Goal: Feedback & Contribution: Contribute content

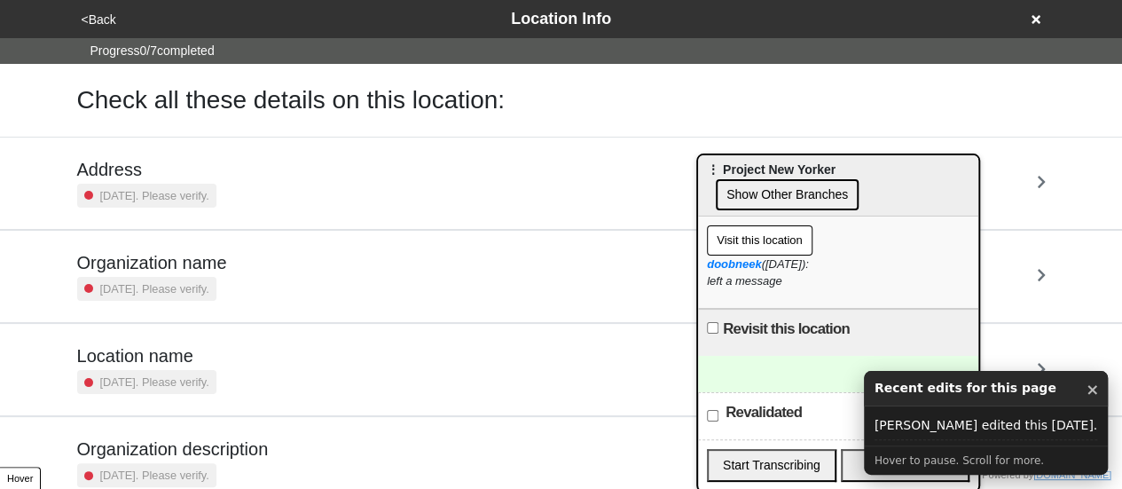
click at [754, 364] on div at bounding box center [838, 374] width 280 height 36
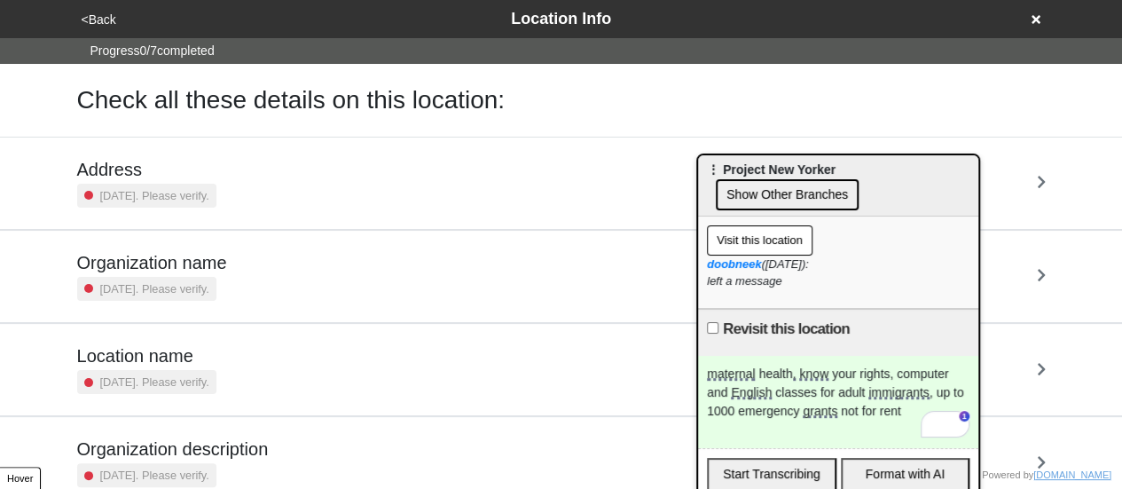
scroll to position [337, 0]
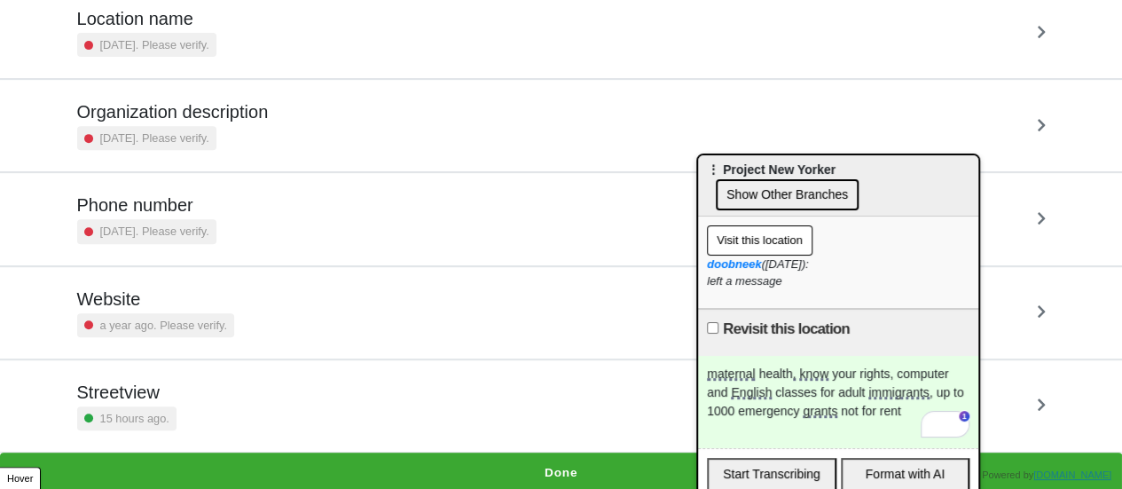
click at [349, 467] on button "Done" at bounding box center [561, 472] width 1122 height 41
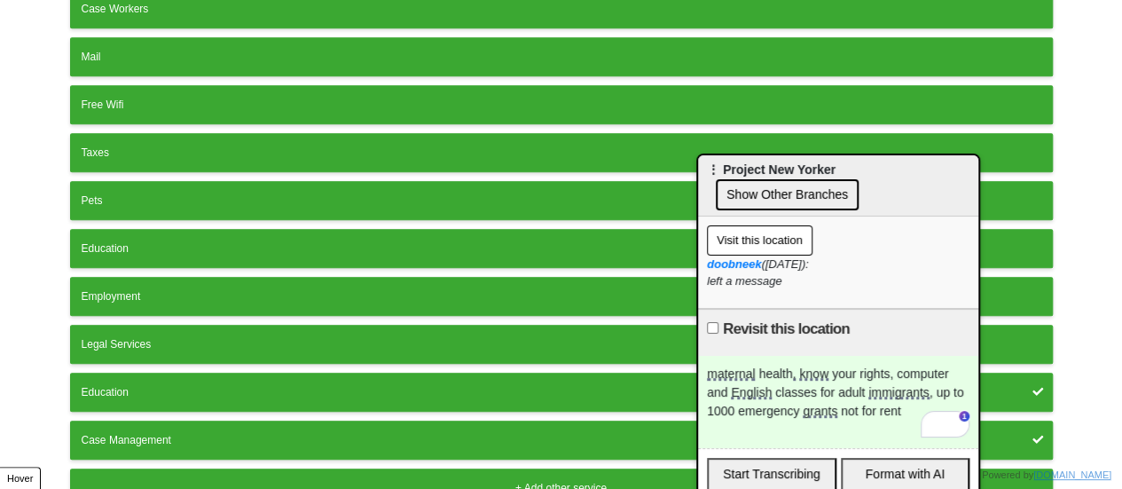
scroll to position [539, 0]
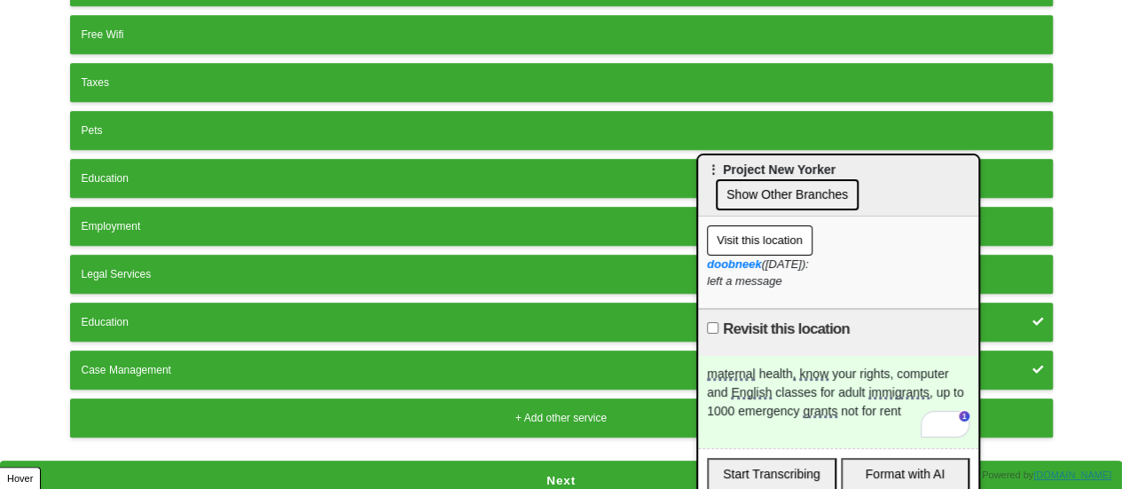
click at [466, 469] on button "Next" at bounding box center [561, 480] width 1122 height 41
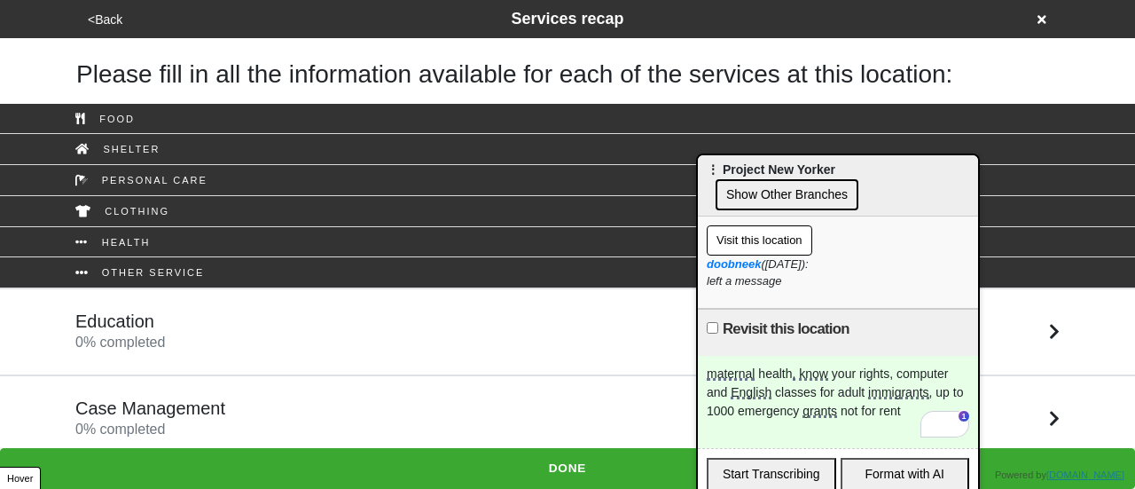
click at [227, 398] on div "Case Management 0 % completed" at bounding box center [567, 418] width 1011 height 43
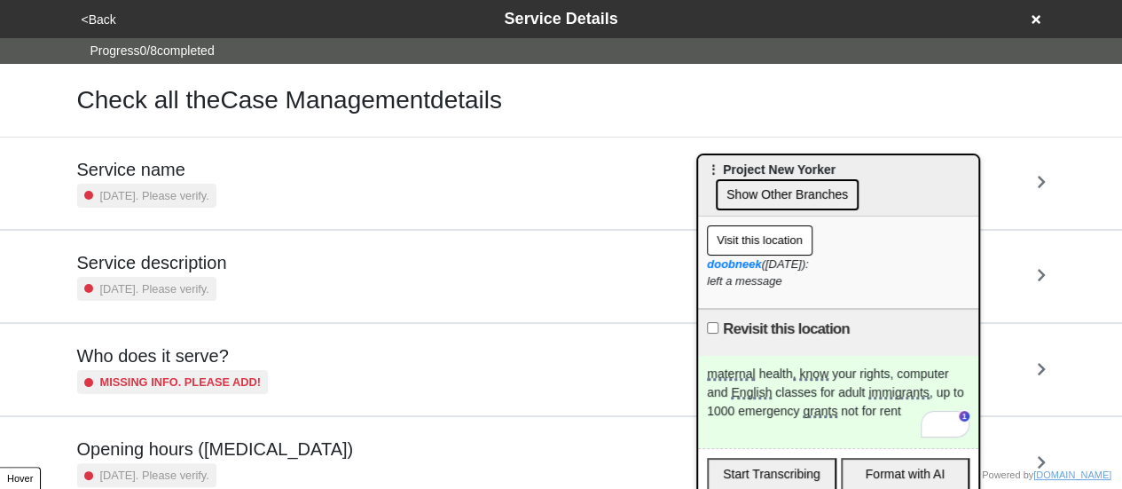
click at [105, 12] on button "<Back" at bounding box center [98, 20] width 45 height 20
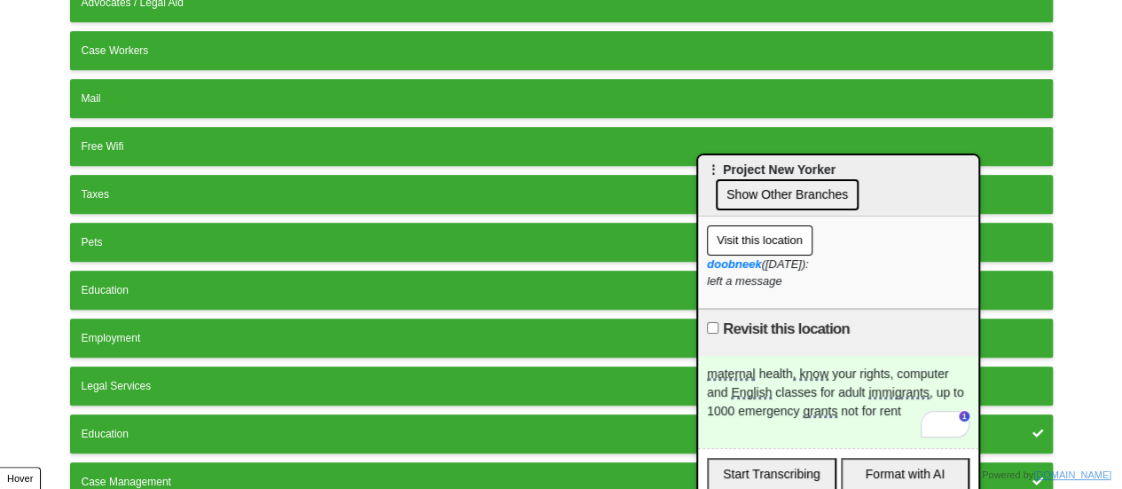
scroll to position [539, 0]
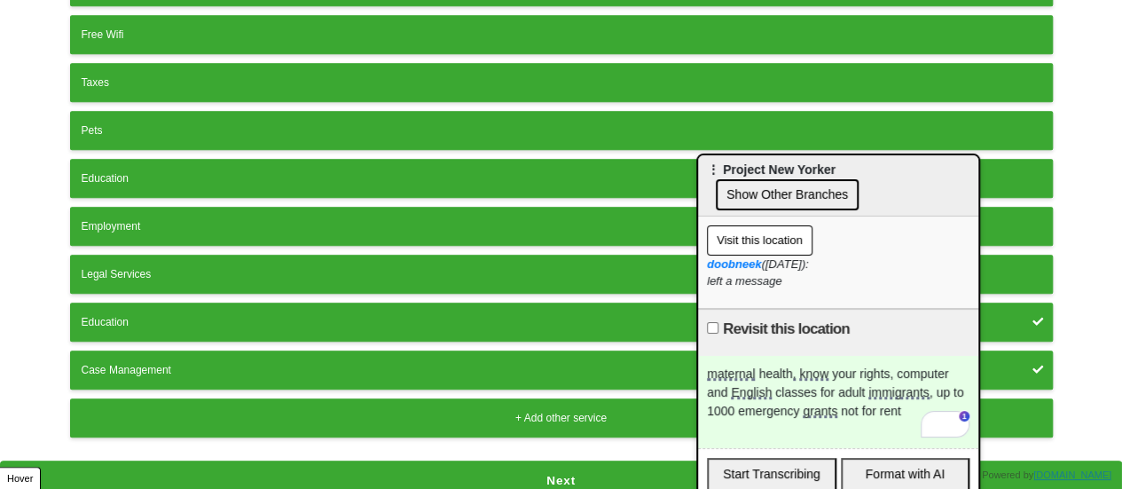
click at [211, 350] on button "Case Management" at bounding box center [561, 369] width 982 height 39
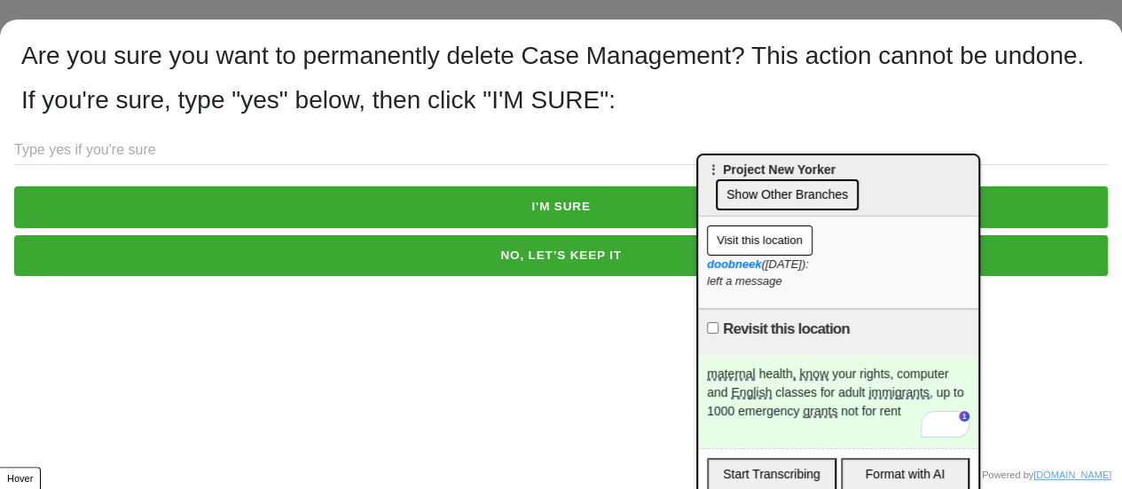
click at [223, 165] on input "text" at bounding box center [560, 150] width 1093 height 29
type input "yes"
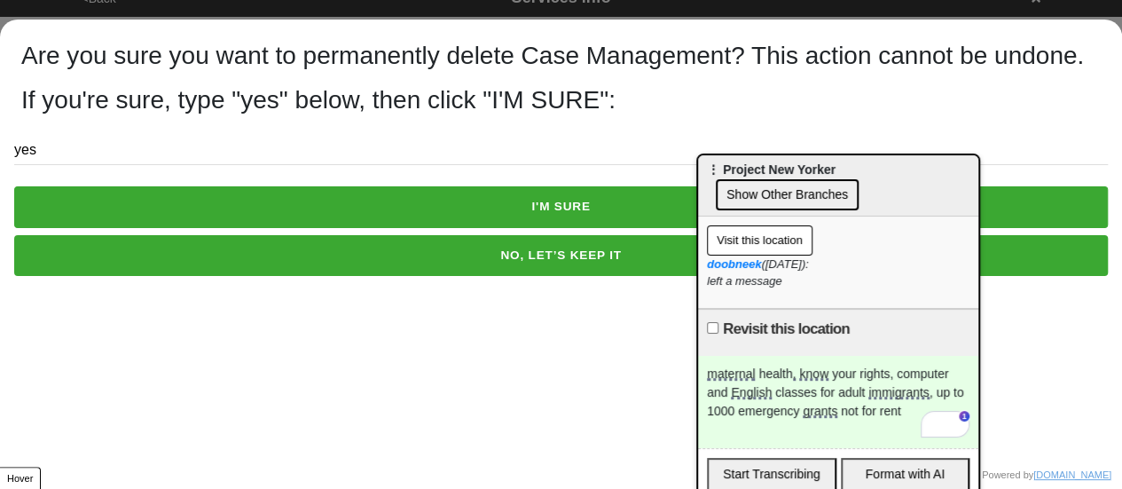
click at [278, 227] on button "I'M SURE" at bounding box center [560, 206] width 1093 height 41
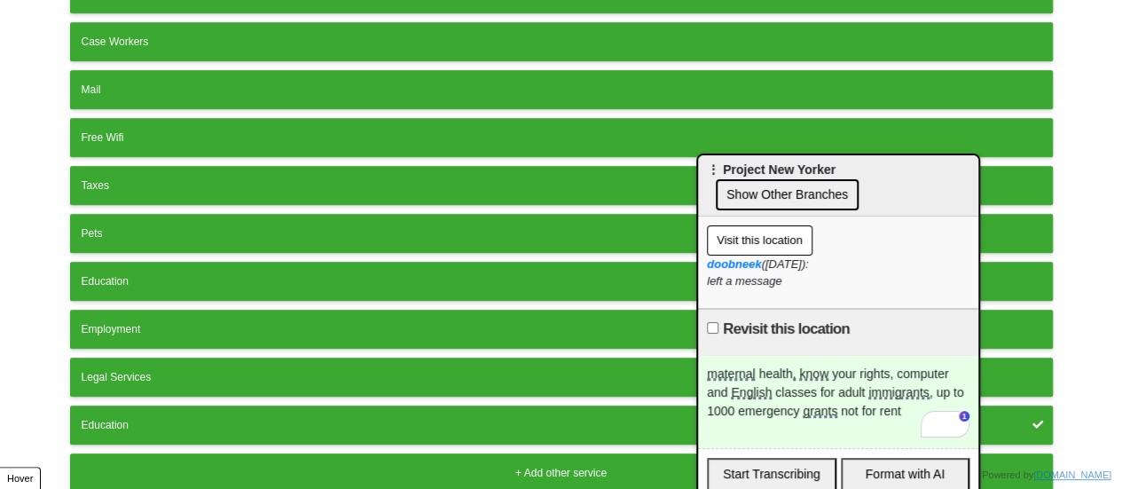
scroll to position [492, 0]
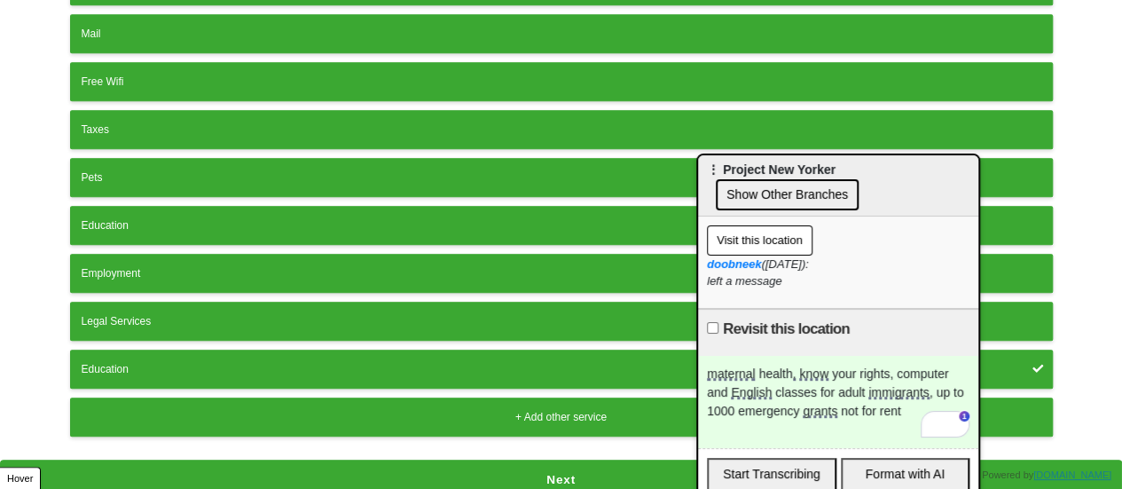
click at [445, 460] on button "Next" at bounding box center [561, 479] width 1122 height 41
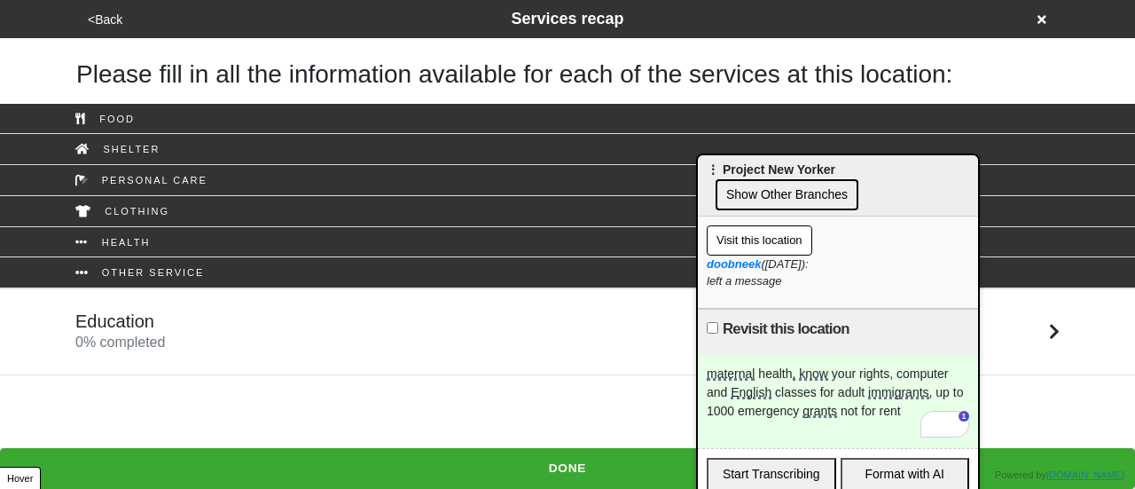
click at [270, 333] on div "Education 0 % completed" at bounding box center [567, 331] width 1011 height 43
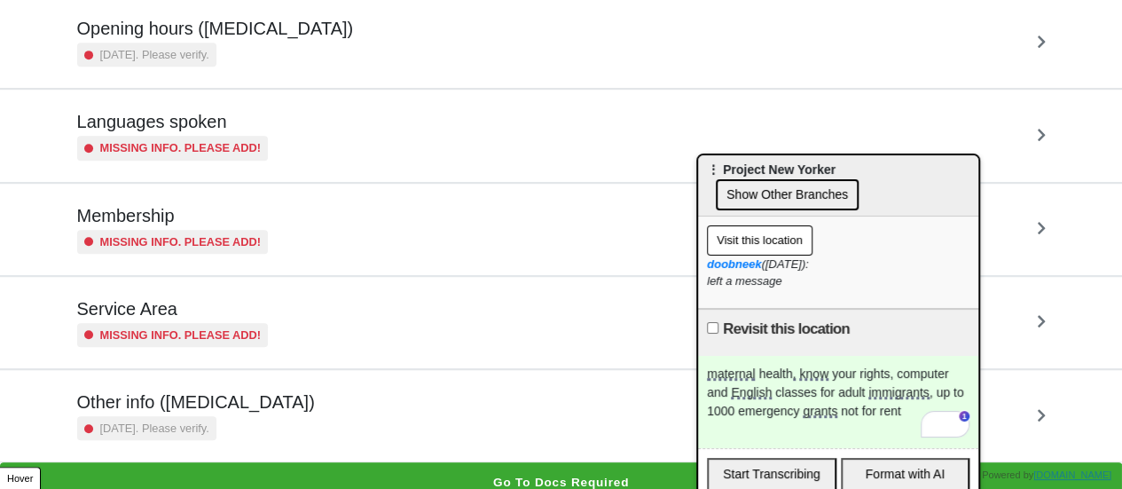
scroll to position [429, 0]
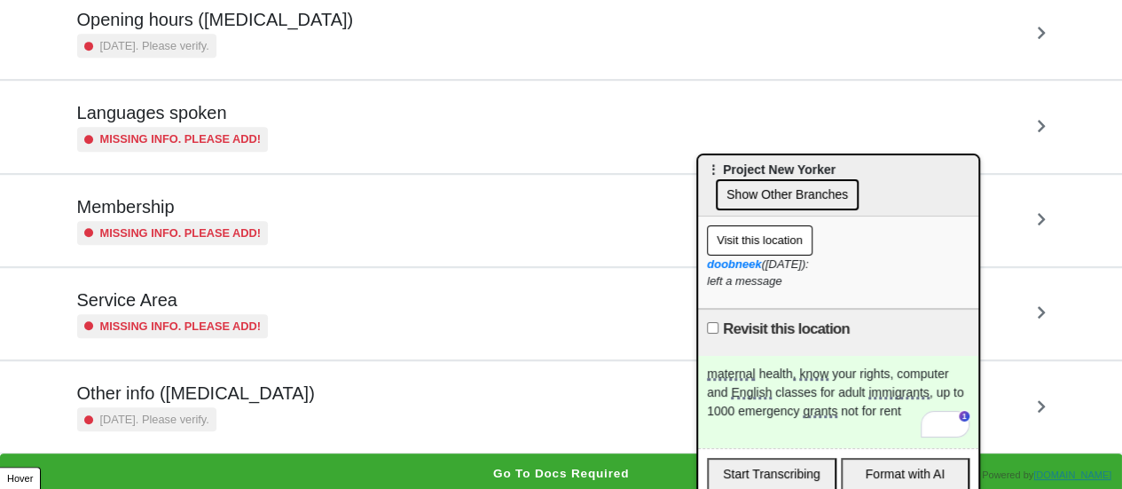
click at [201, 411] on small "[DATE]. Please verify." at bounding box center [154, 419] width 109 height 17
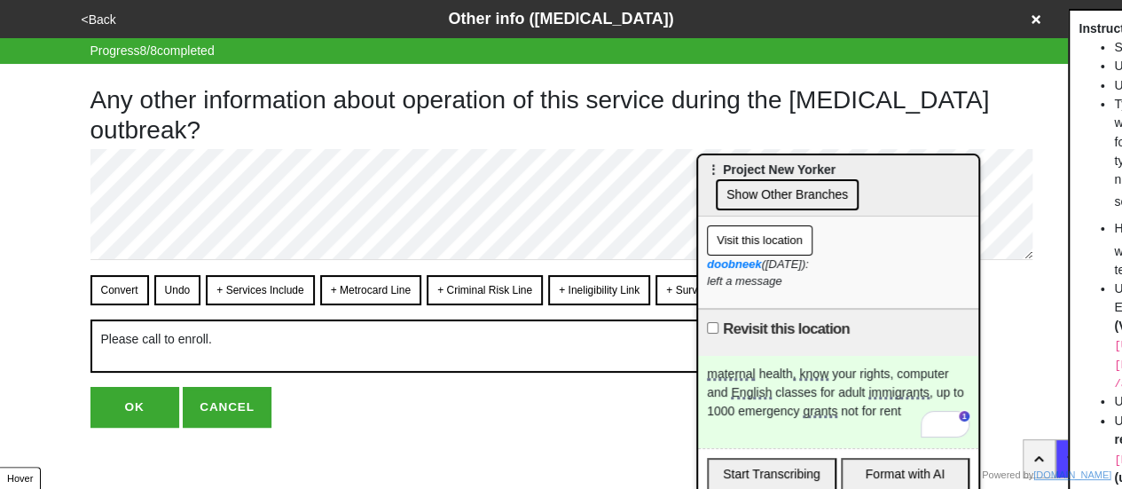
click at [105, 24] on button "<Back" at bounding box center [98, 20] width 45 height 20
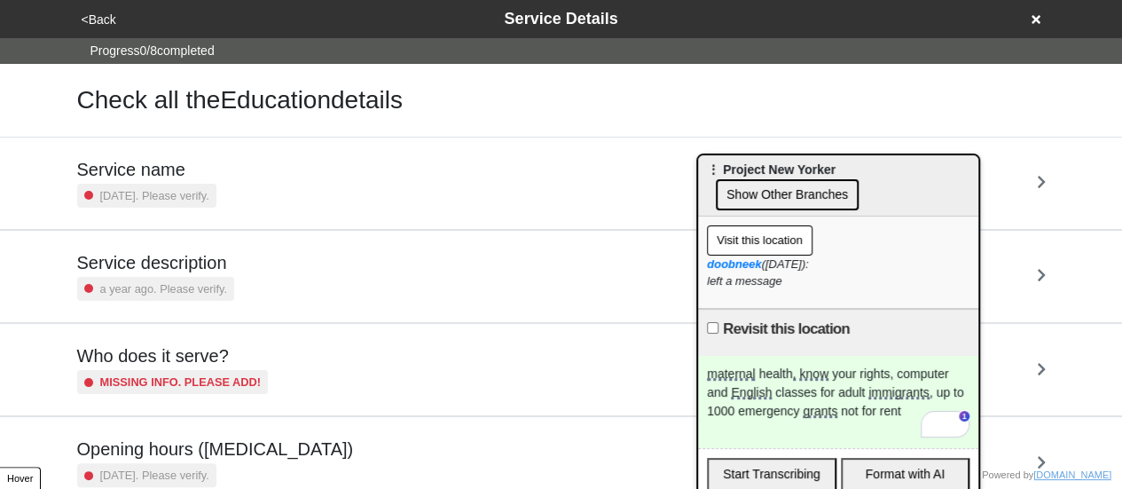
click at [197, 180] on div "Service name 2 years ago. Please verify." at bounding box center [146, 183] width 139 height 49
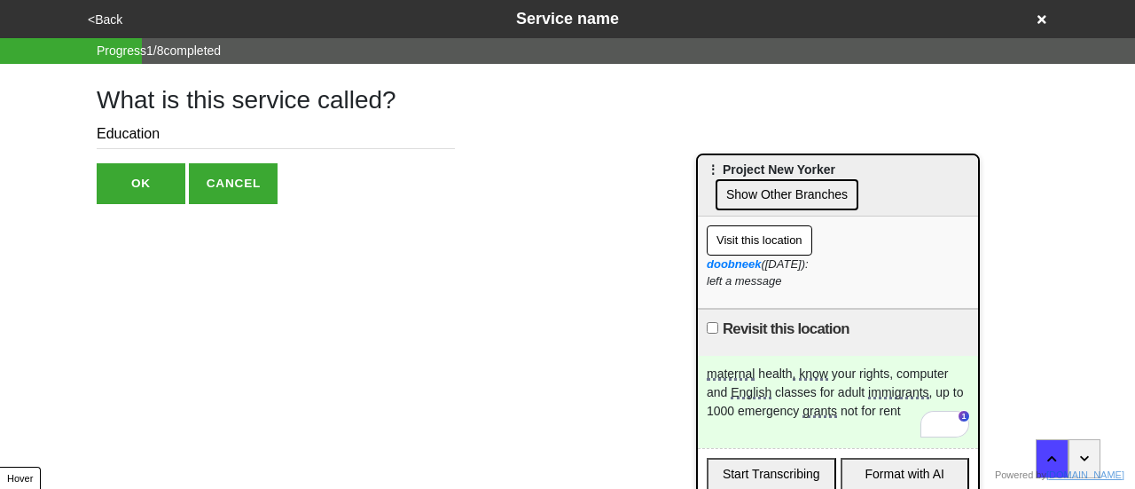
click at [229, 137] on input "Education" at bounding box center [276, 134] width 358 height 29
type input "Education and Emergency Funding"
click at [175, 180] on button "OK" at bounding box center [141, 183] width 89 height 41
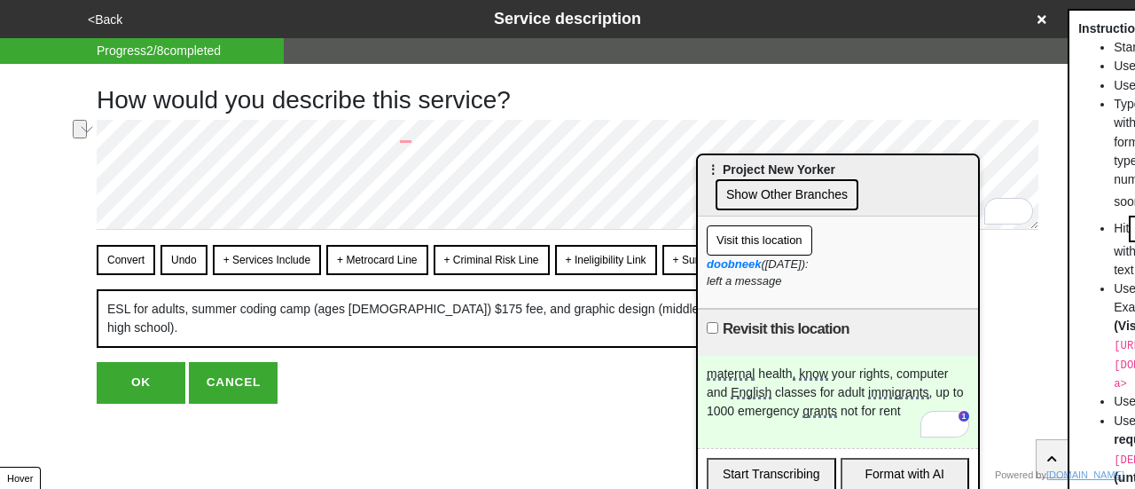
click at [270, 261] on button "+ Services Include" at bounding box center [267, 260] width 108 height 30
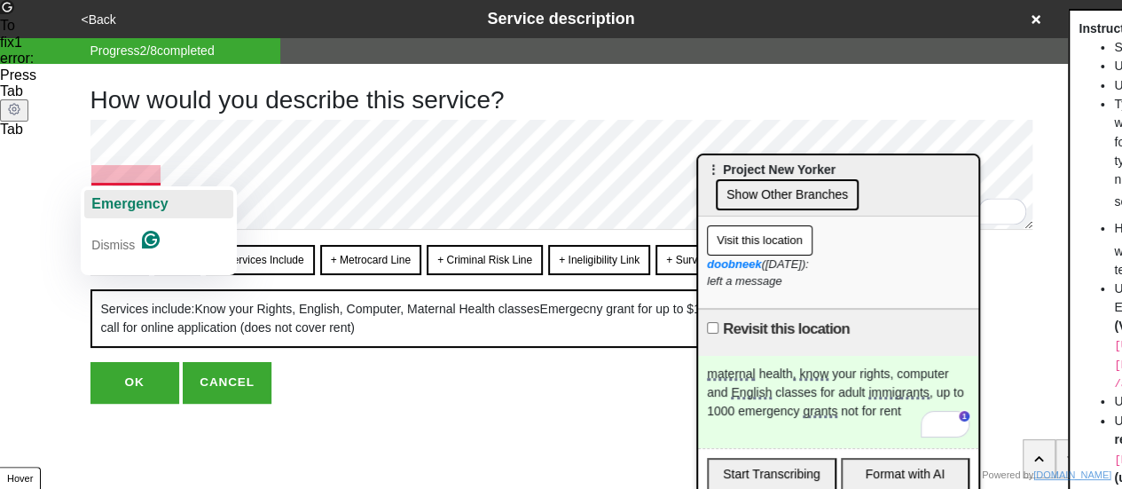
click at [145, 203] on span "Emergency" at bounding box center [129, 203] width 76 height 15
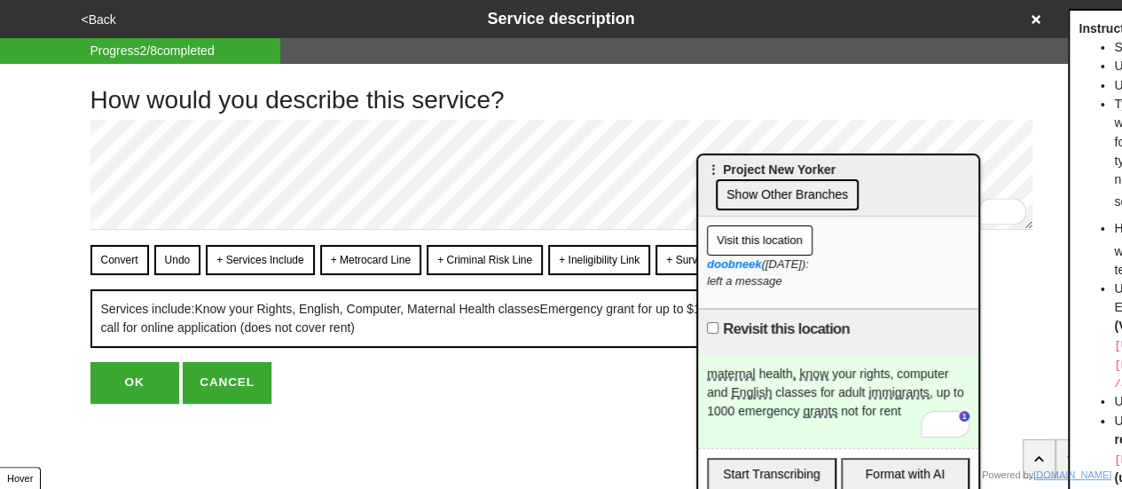
drag, startPoint x: 128, startPoint y: 248, endPoint x: 113, endPoint y: 235, distance: 20.1
click at [124, 245] on button "Convert" at bounding box center [119, 260] width 59 height 30
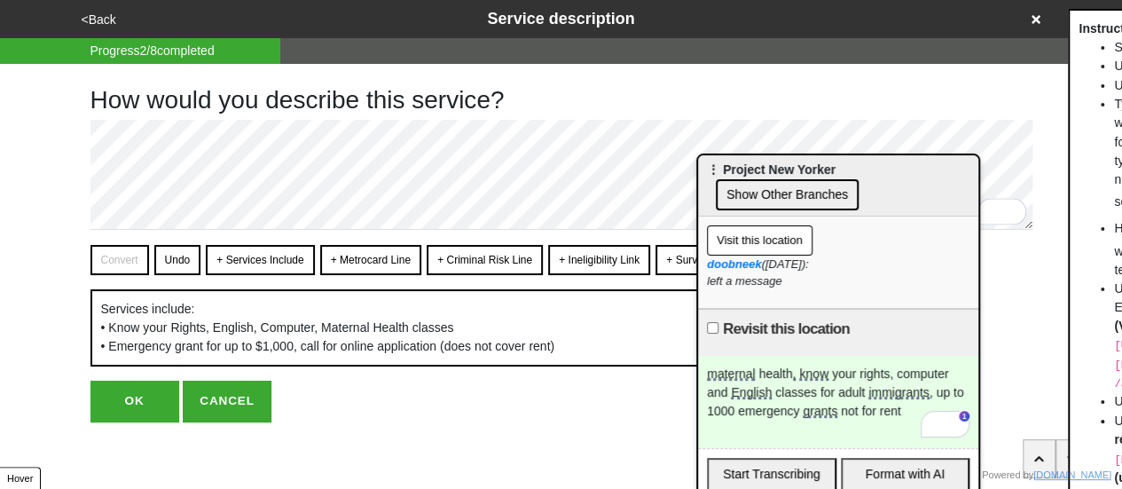
click at [119, 421] on button "OK" at bounding box center [134, 400] width 89 height 41
type textarea "x"
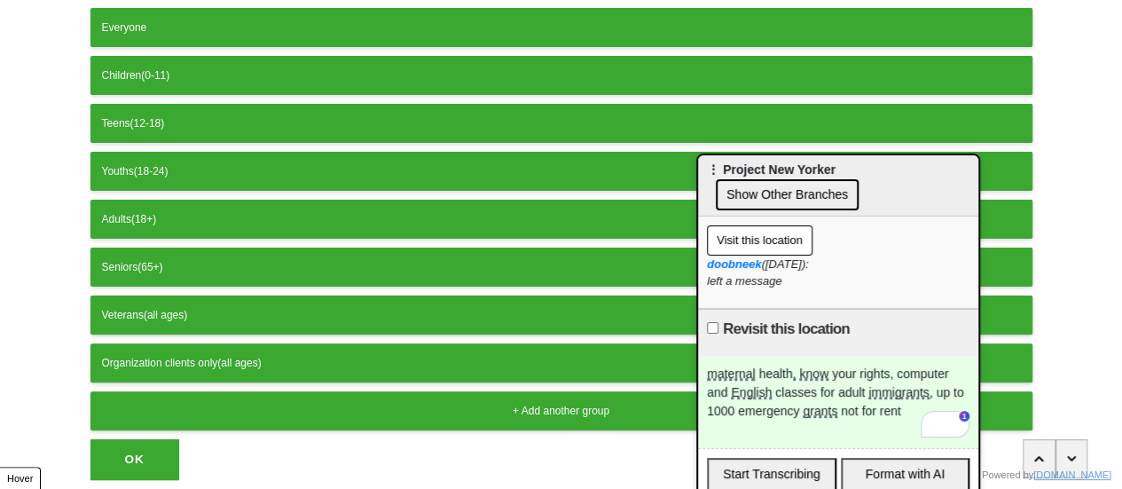
scroll to position [177, 0]
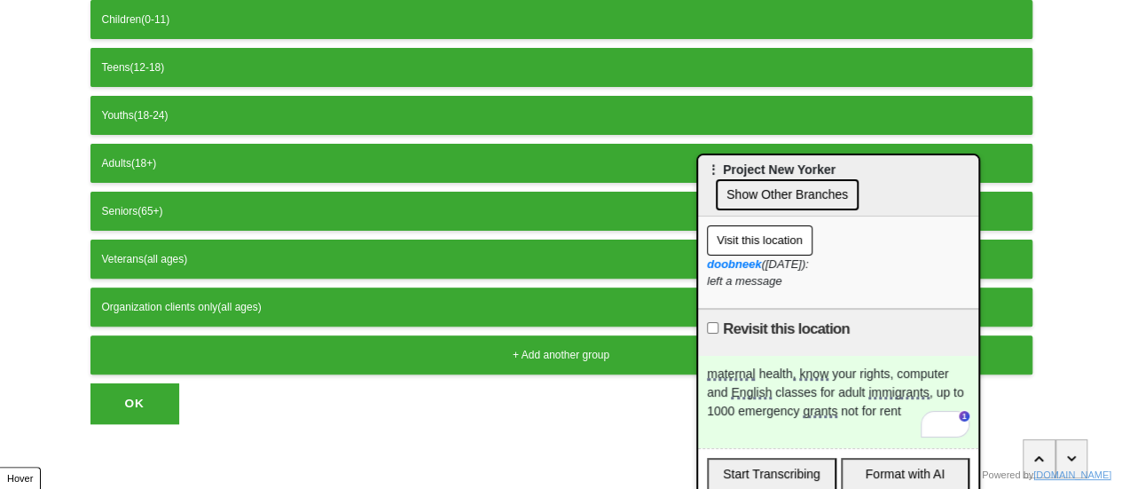
click at [147, 395] on button "OK" at bounding box center [134, 403] width 89 height 41
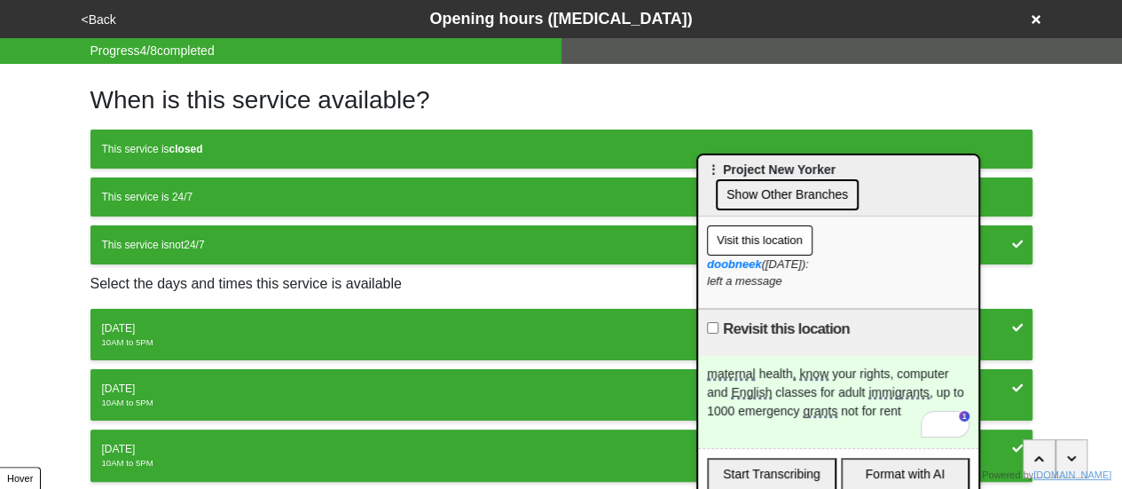
click at [101, 15] on button "<Back" at bounding box center [98, 20] width 45 height 20
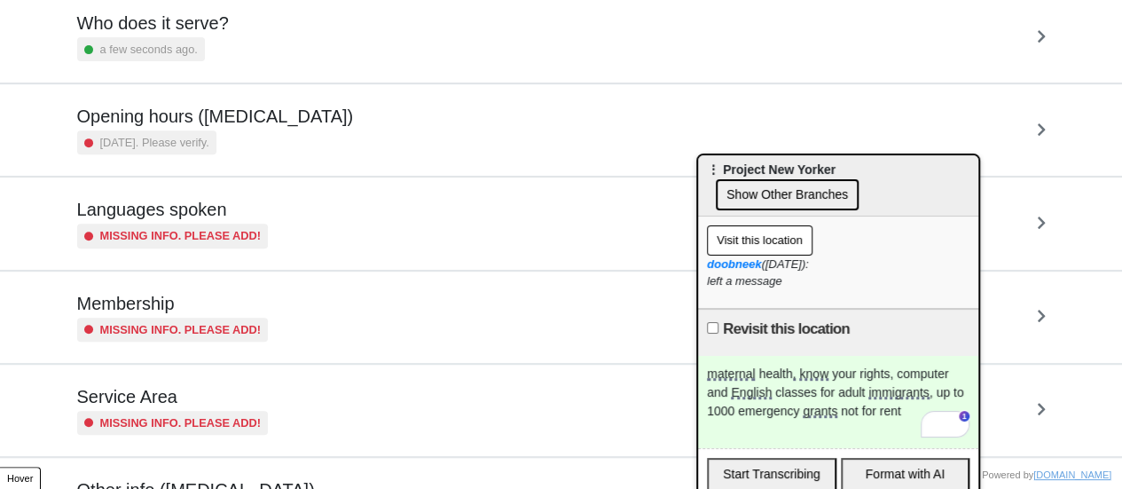
scroll to position [355, 0]
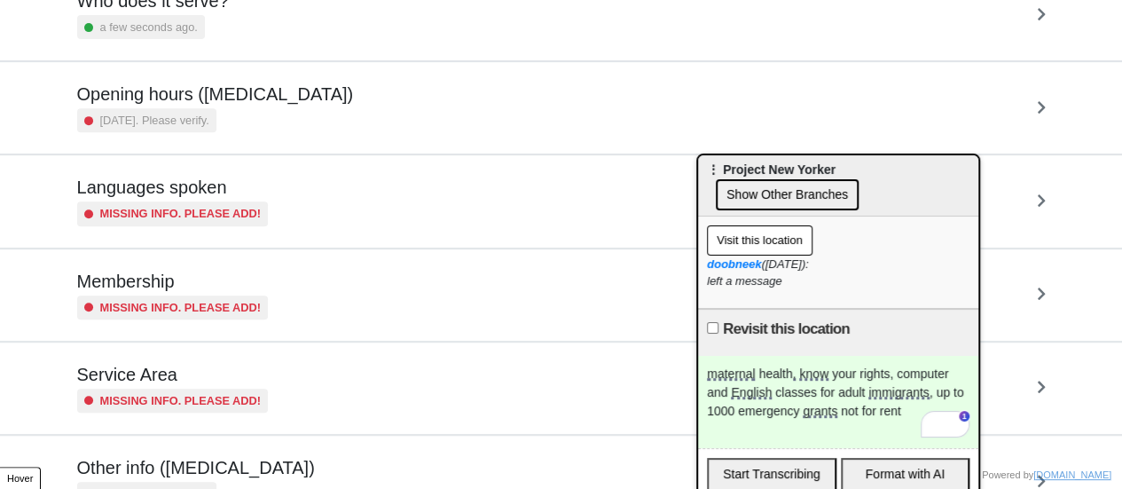
click at [233, 114] on div "[DATE]. Please verify." at bounding box center [215, 120] width 277 height 24
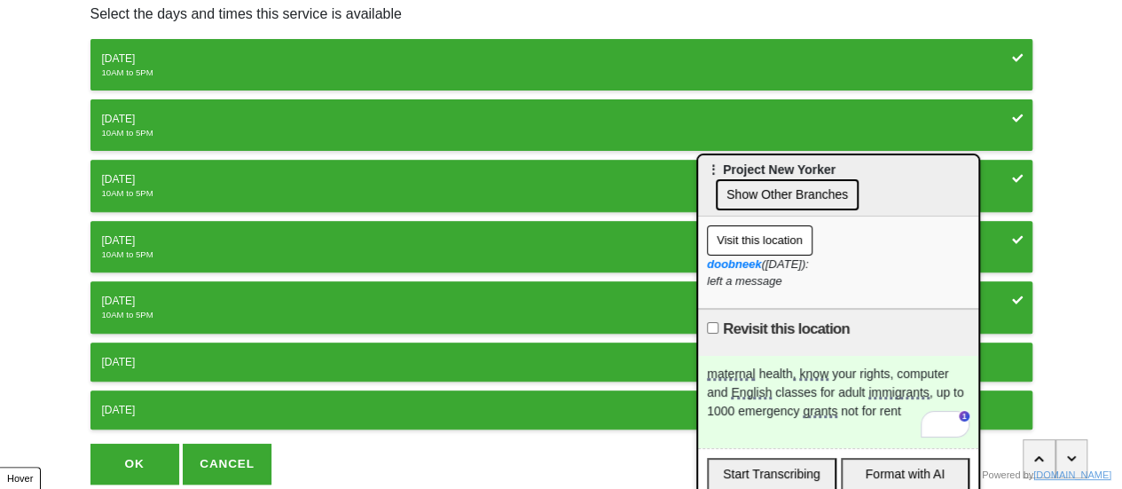
scroll to position [329, 0]
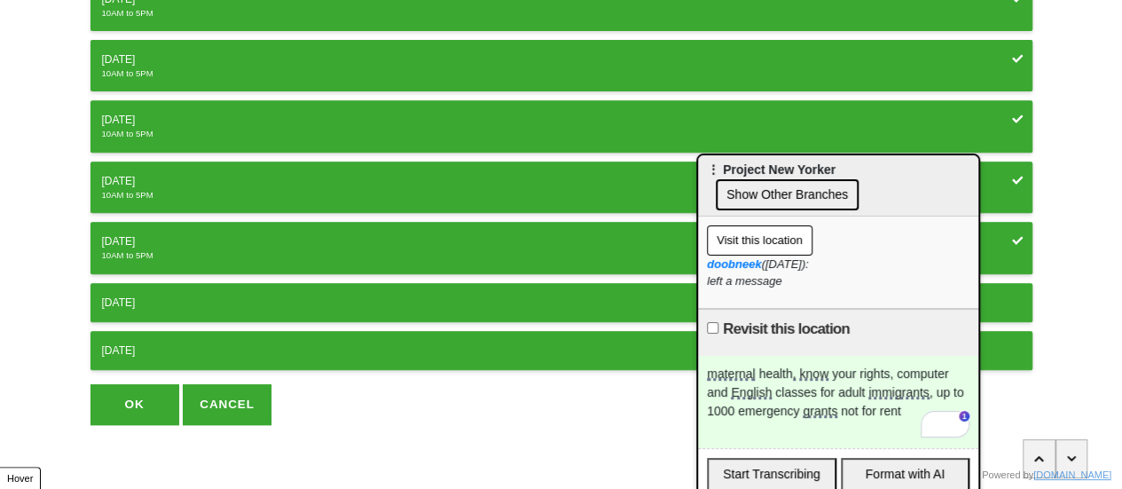
click at [139, 392] on button "OK" at bounding box center [134, 404] width 89 height 41
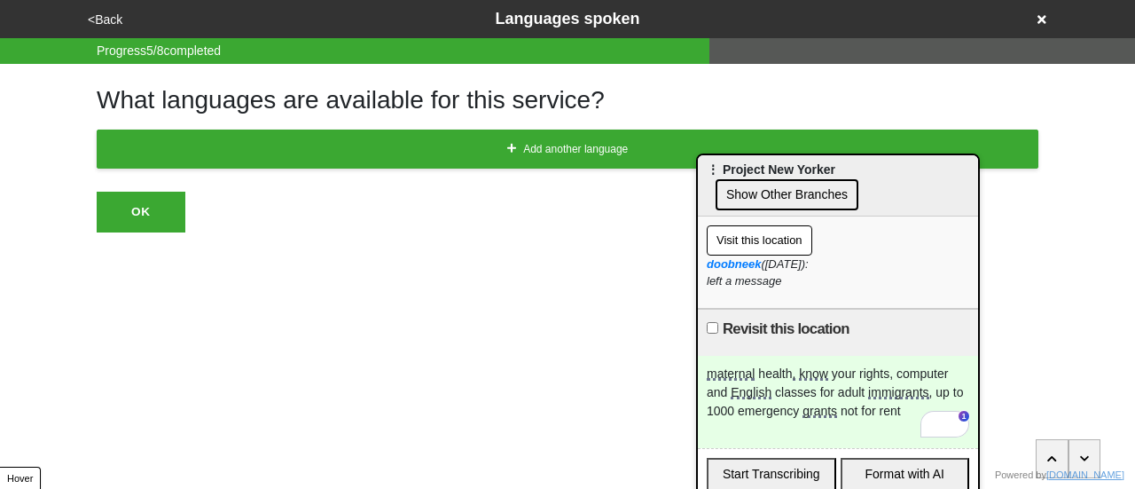
click at [712, 398] on div "maternal health, know your rights, computer and English classes for adult immig…" at bounding box center [838, 402] width 280 height 92
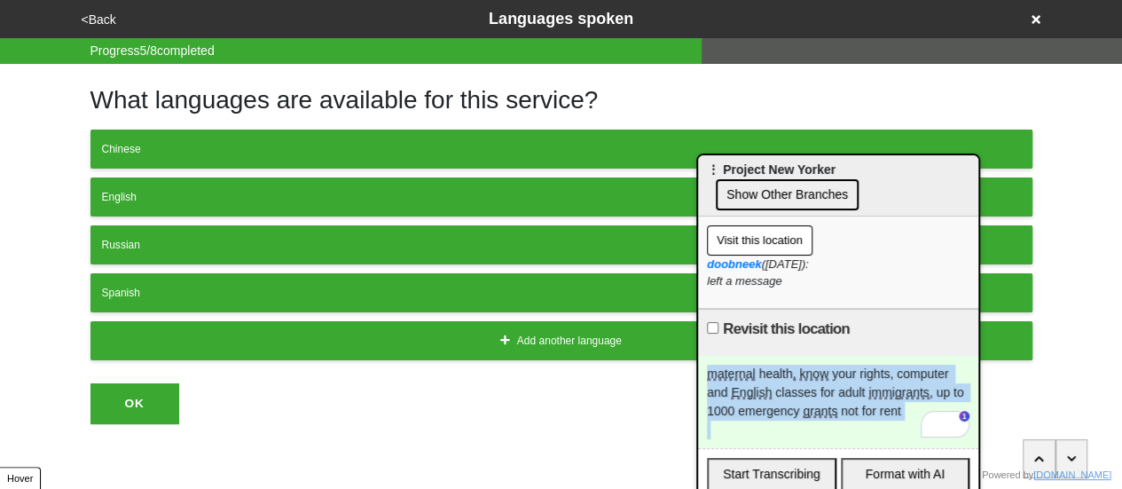
click at [712, 398] on div "maternal health, know your rights, computer and English classes for adult immig…" at bounding box center [838, 402] width 280 height 92
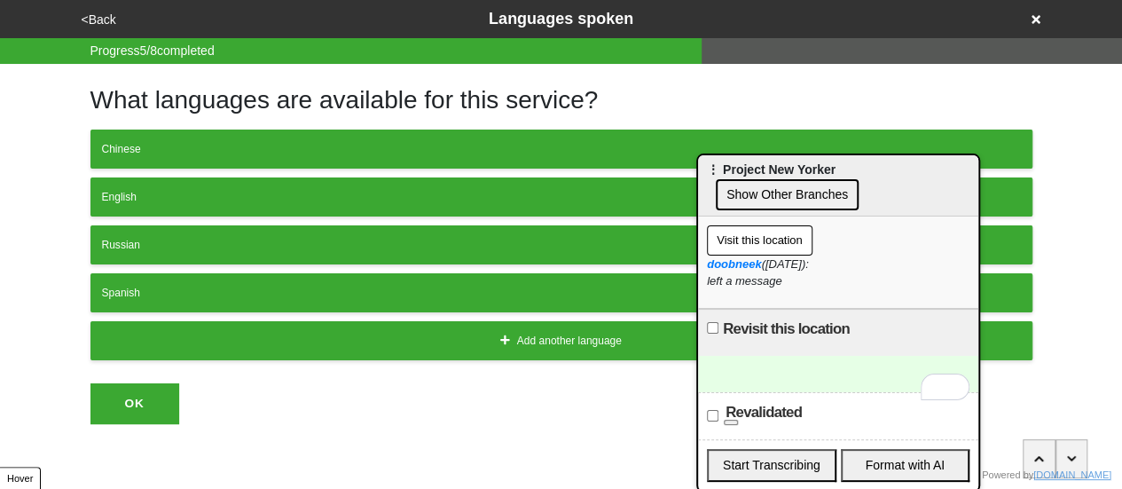
click at [763, 423] on label "Revalidated" at bounding box center [763, 412] width 76 height 21
click at [718, 421] on input "Revalidated" at bounding box center [713, 416] width 12 height 12
checkbox input "true"
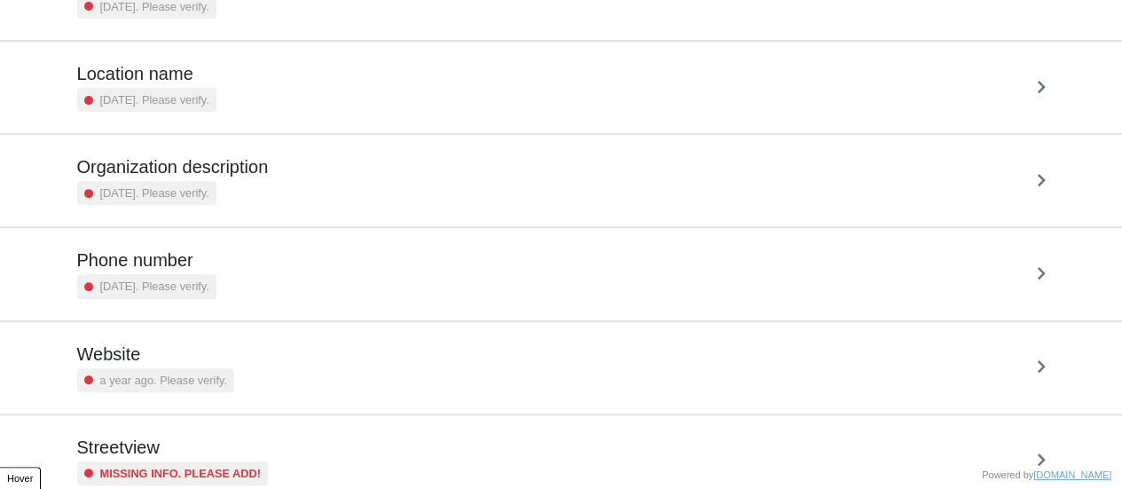
scroll to position [337, 0]
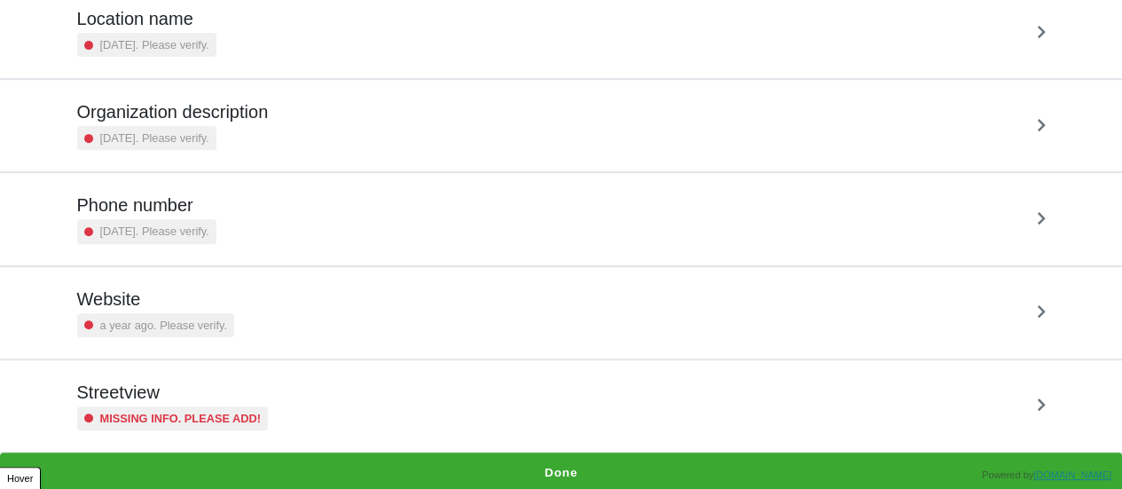
click at [192, 410] on small "Missing info. Please add!" at bounding box center [180, 418] width 161 height 17
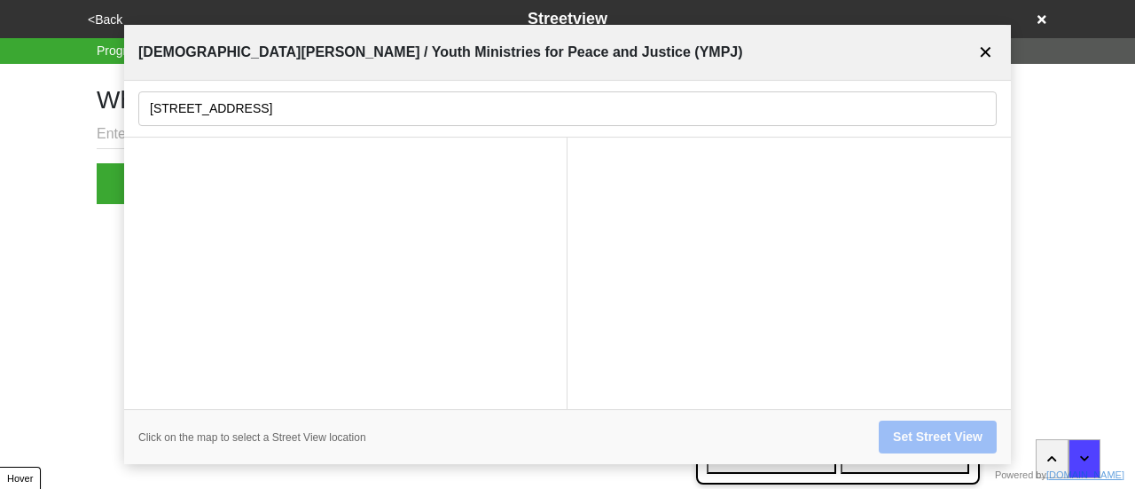
click at [871, 182] on div at bounding box center [788, 273] width 443 height 272
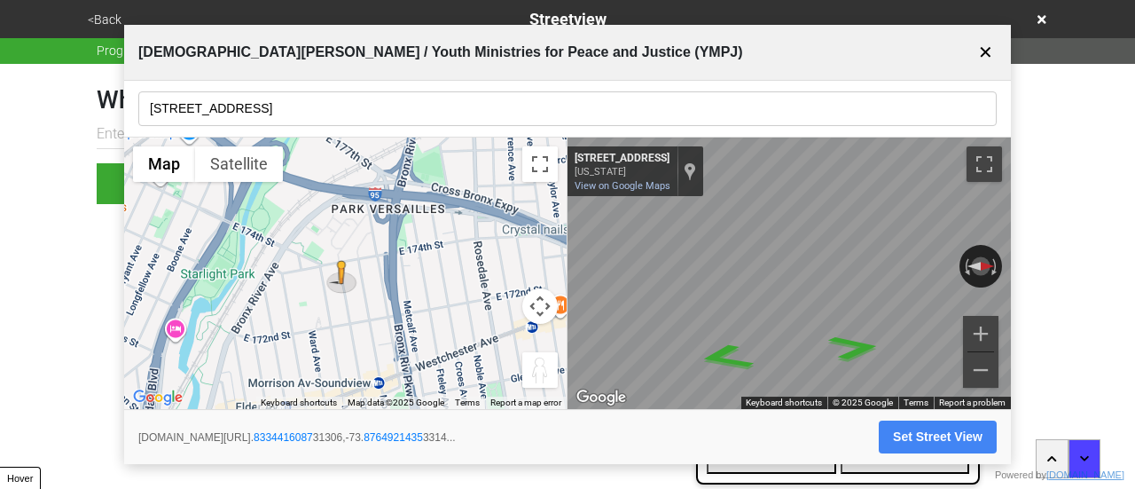
click at [271, 113] on input "[STREET_ADDRESS]" at bounding box center [567, 108] width 858 height 35
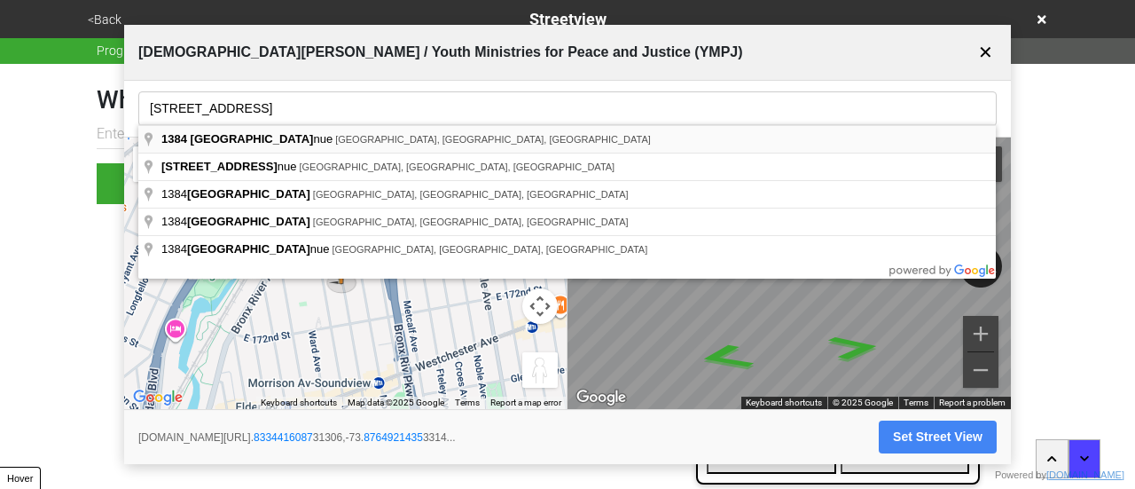
type input "[STREET_ADDRESS]"
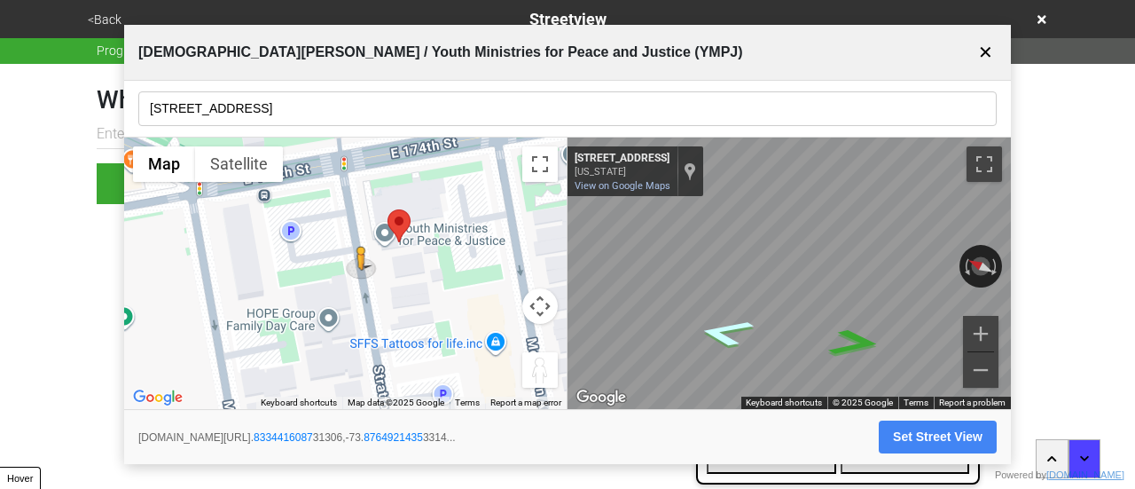
click at [722, 327] on icon "Go North, Stratford Ave" at bounding box center [725, 332] width 106 height 42
click at [397, 256] on div "← Move left → Move right ↑ Move up ↓ Move down + Zoom in - Zoom out Home Jump l…" at bounding box center [567, 273] width 887 height 272
click at [546, 282] on div "← Move left → Move right ↑ Move up ↓ Move down + Zoom in - Zoom out Home Jump l…" at bounding box center [567, 273] width 887 height 272
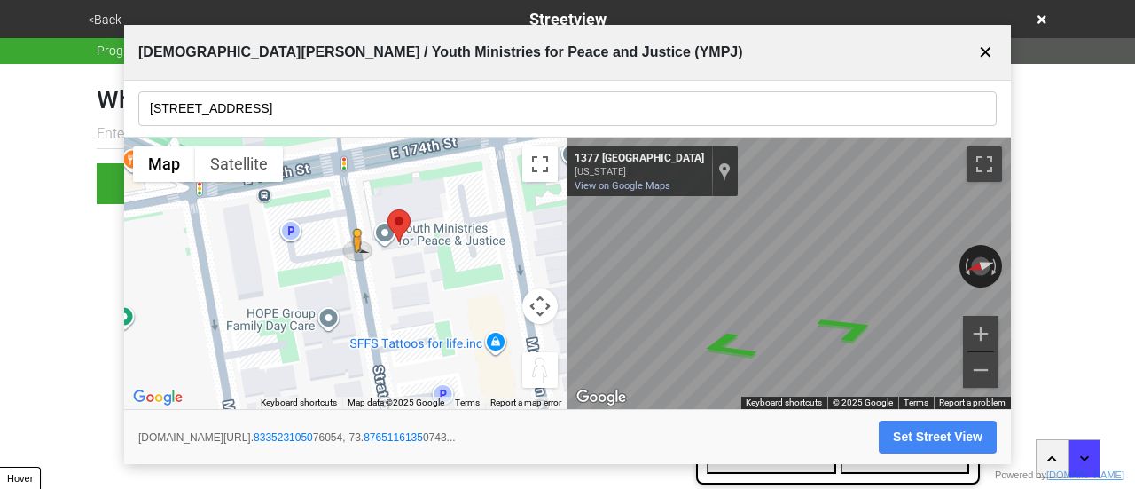
click at [941, 435] on button "Set Street View" at bounding box center [938, 436] width 118 height 33
type input "[URL][DOMAIN_NAME]"
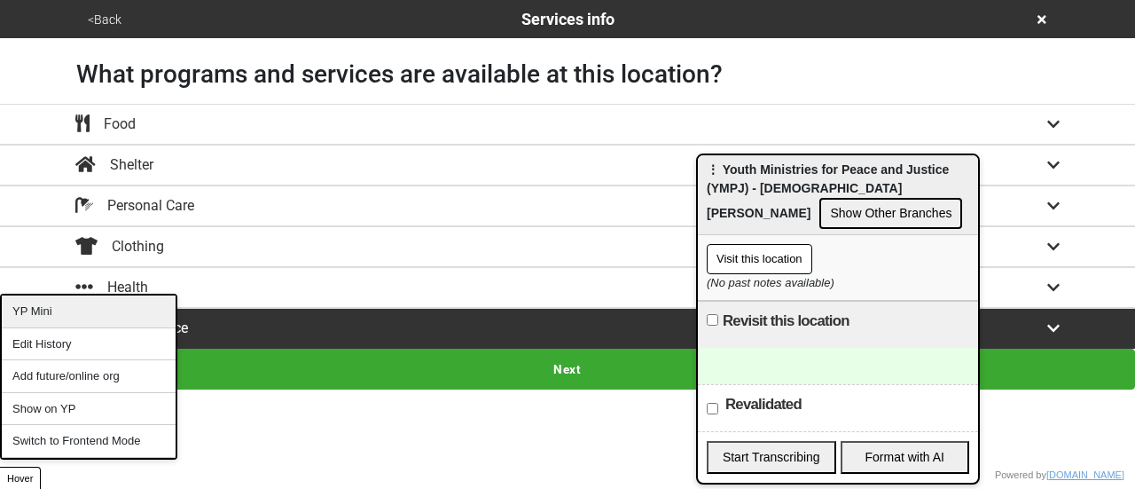
click at [65, 317] on div "YP Mini" at bounding box center [89, 311] width 174 height 33
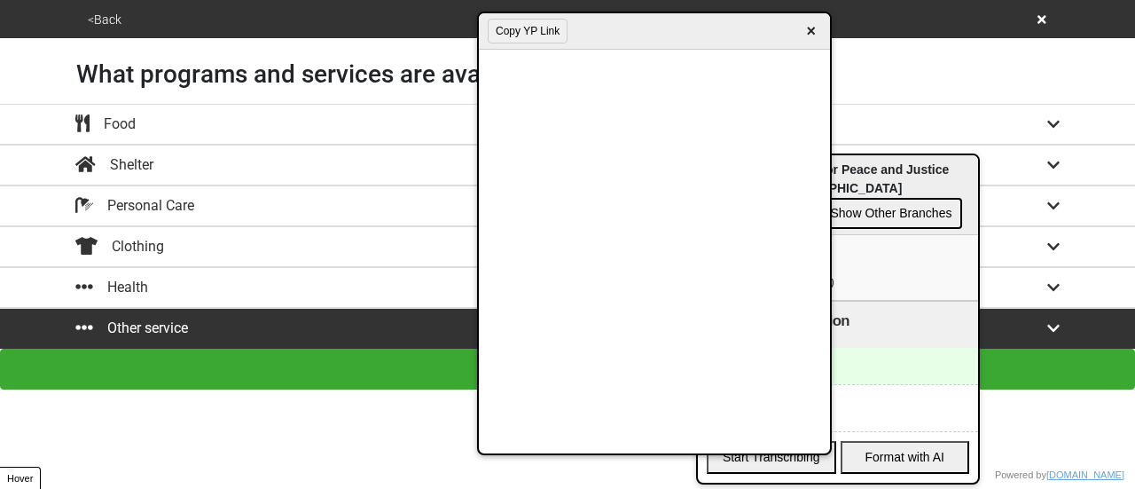
click at [807, 31] on span "×" at bounding box center [811, 32] width 20 height 24
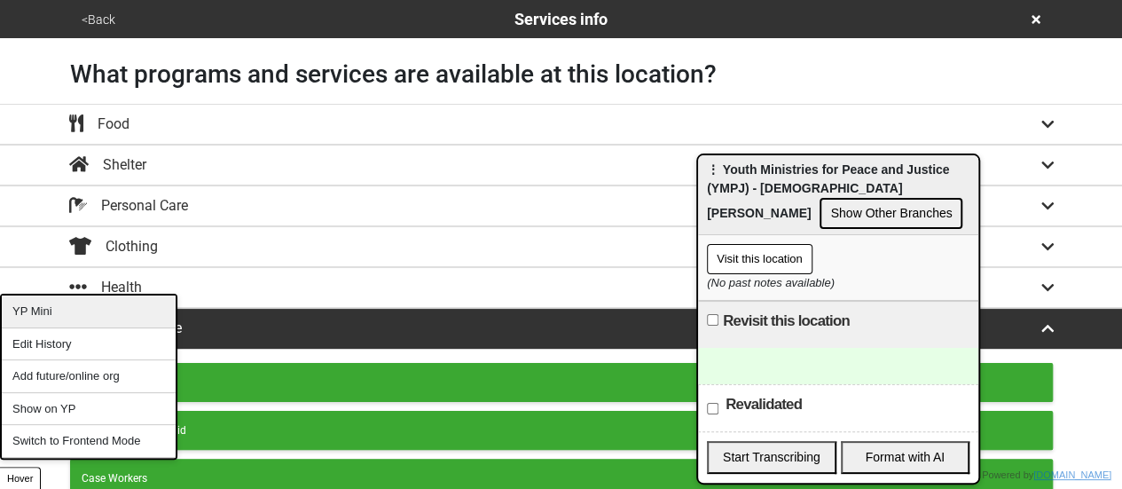
click at [71, 325] on div "YP Mini" at bounding box center [89, 311] width 174 height 33
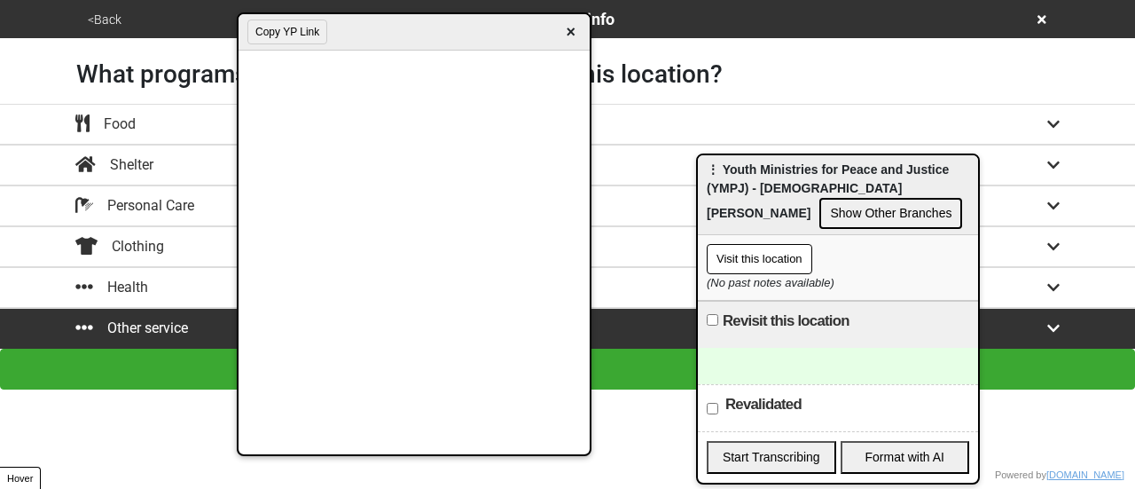
drag, startPoint x: 647, startPoint y: 26, endPoint x: 407, endPoint y: 27, distance: 240.3
click at [407, 27] on div "Copy YP Link ×" at bounding box center [414, 32] width 351 height 36
click at [780, 366] on div at bounding box center [838, 366] width 280 height 36
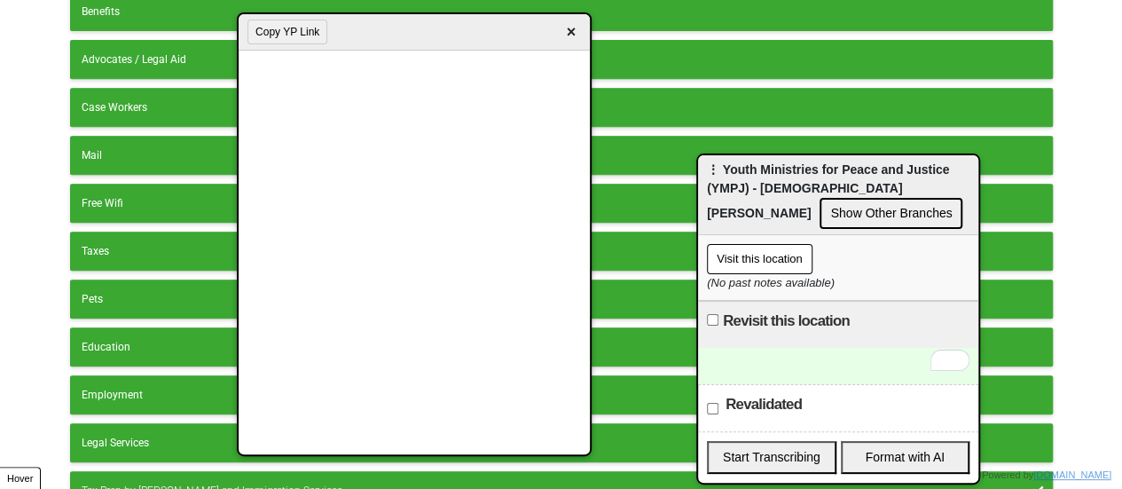
scroll to position [492, 0]
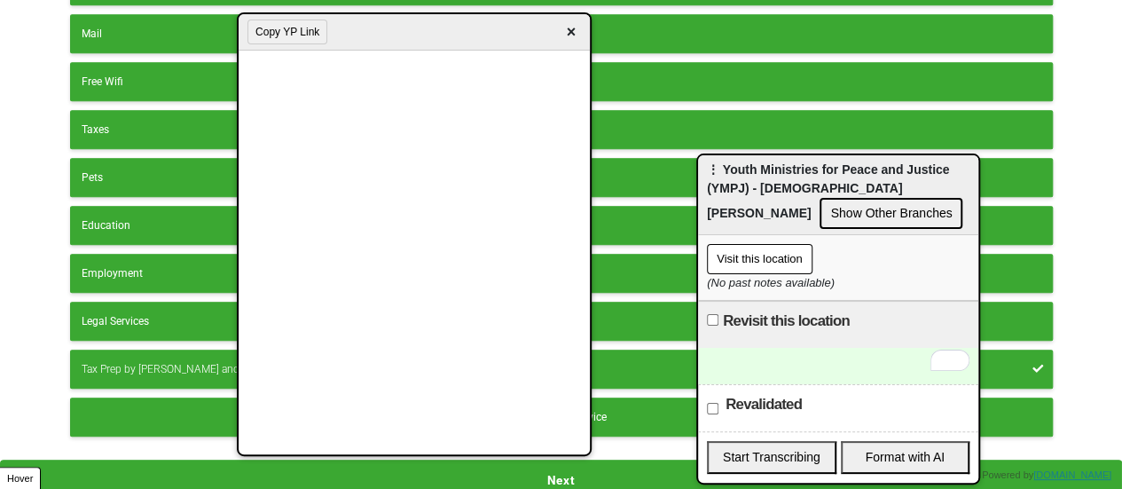
click at [798, 359] on div "To enrich screen reader interactions, please activate Accessibility in Grammarl…" at bounding box center [838, 366] width 280 height 36
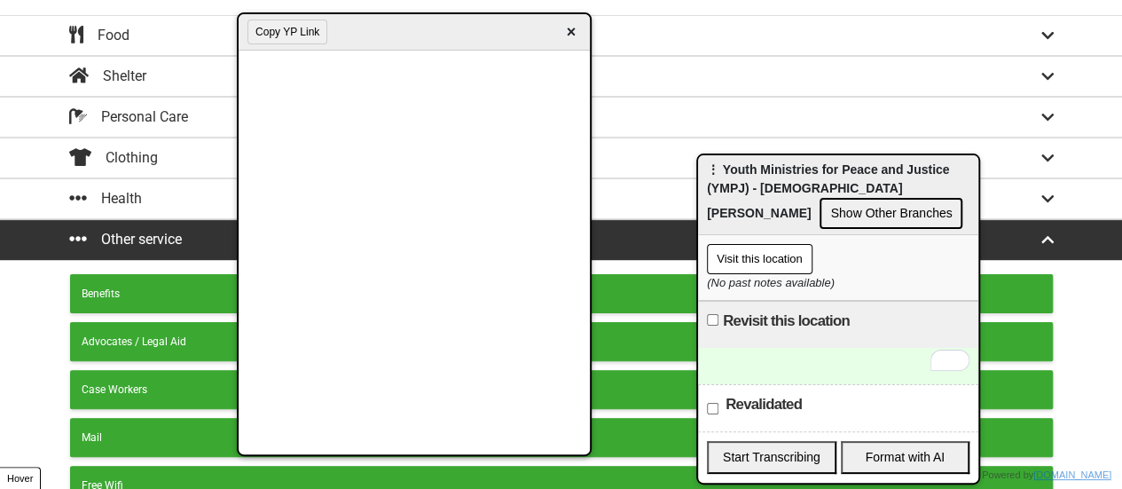
scroll to position [0, 0]
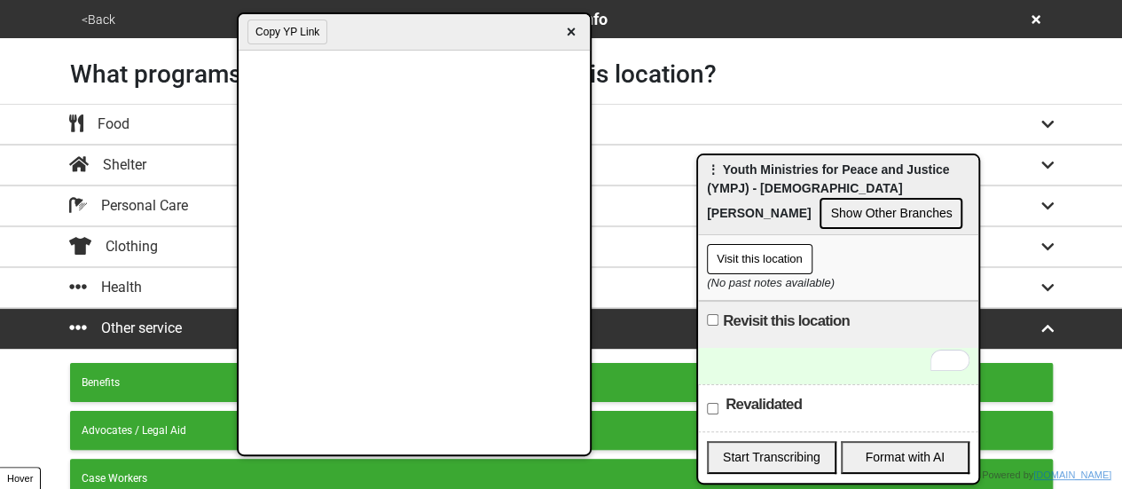
click at [80, 24] on button "<Back" at bounding box center [98, 20] width 44 height 20
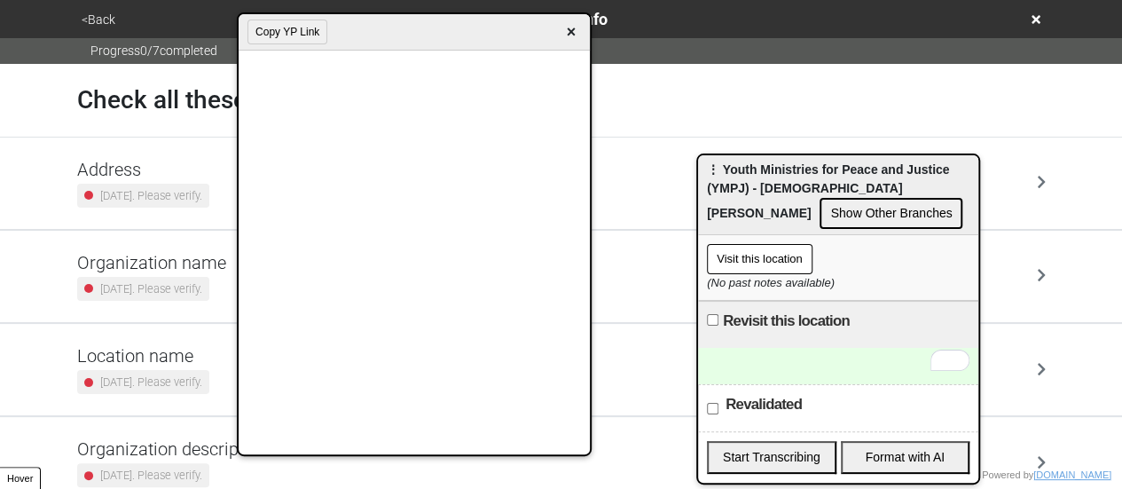
scroll to position [337, 0]
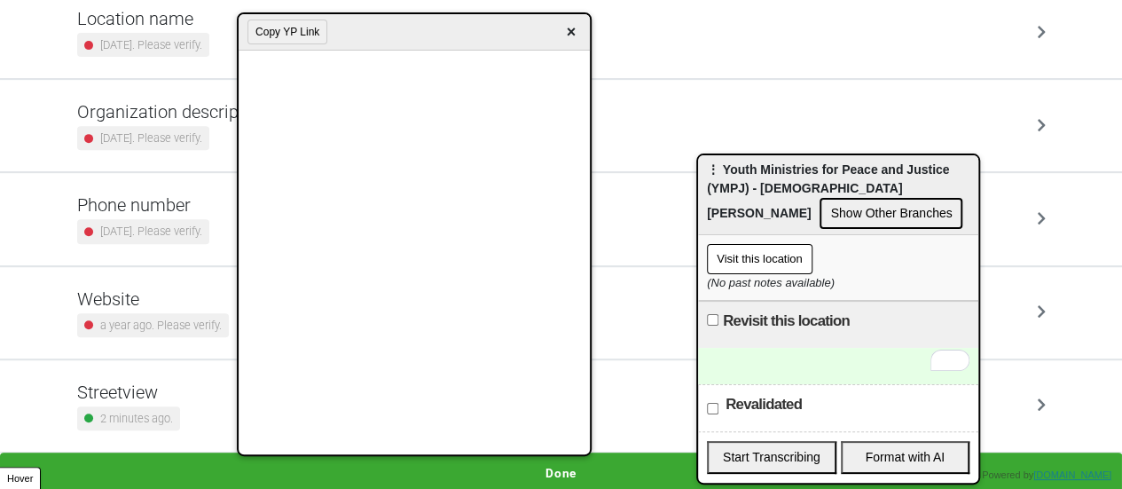
click at [145, 215] on div "Phone number [DATE]. Please verify." at bounding box center [143, 218] width 132 height 49
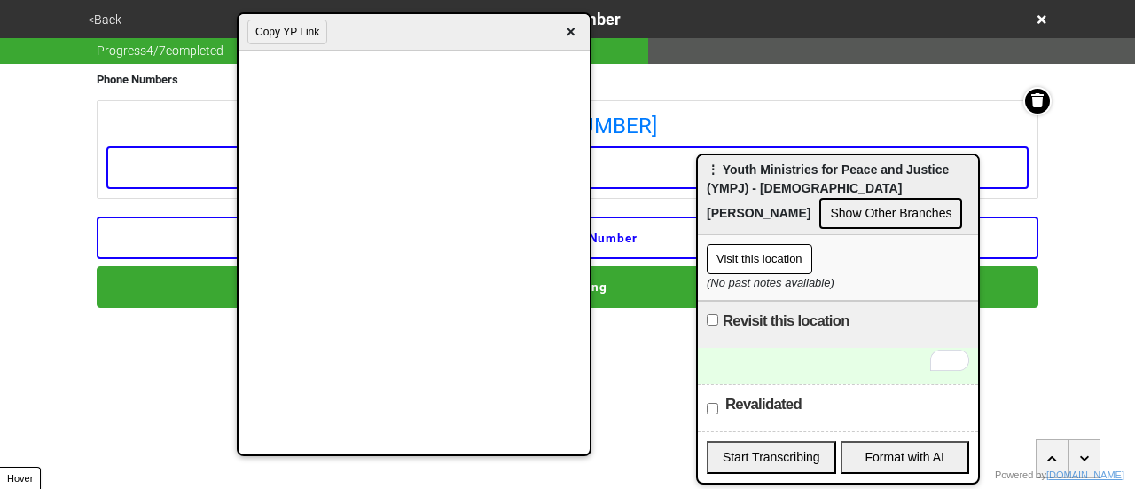
click at [1037, 100] on icon at bounding box center [1037, 99] width 12 height 14
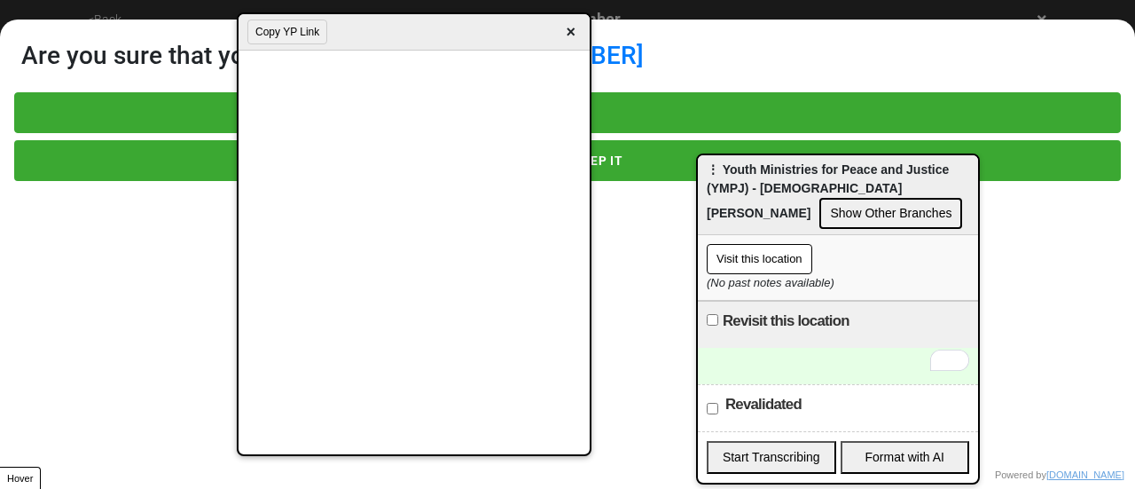
click at [142, 111] on button "YES" at bounding box center [567, 112] width 1107 height 41
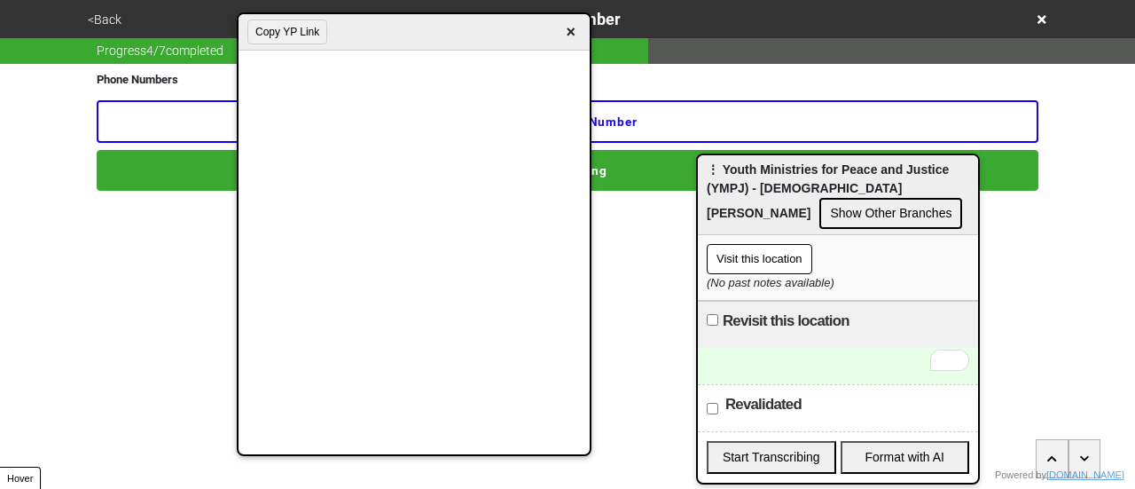
click at [177, 127] on button "+ Add another number" at bounding box center [568, 121] width 942 height 43
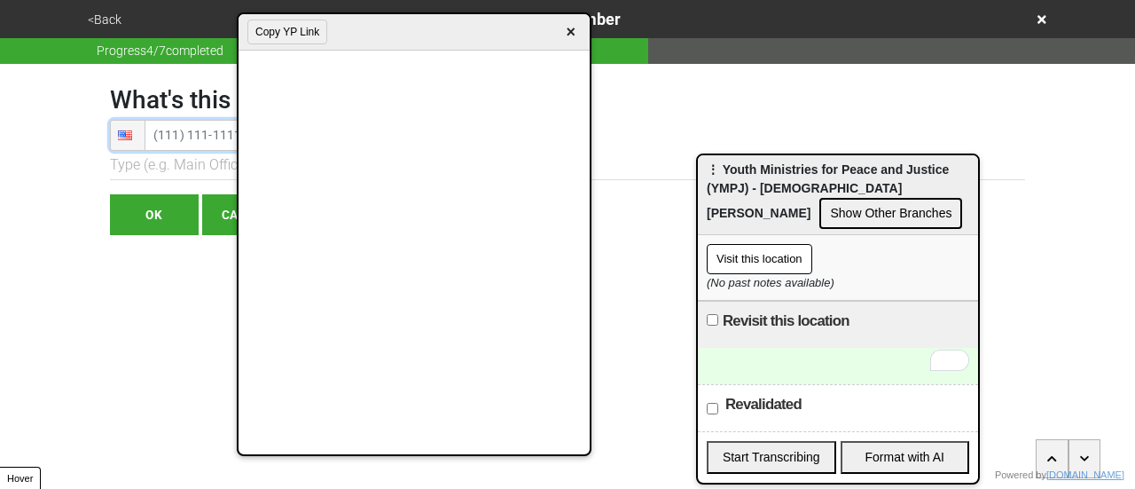
click at [163, 135] on input "tel" at bounding box center [190, 135] width 160 height 31
click at [178, 139] on input "tel" at bounding box center [190, 135] width 160 height 31
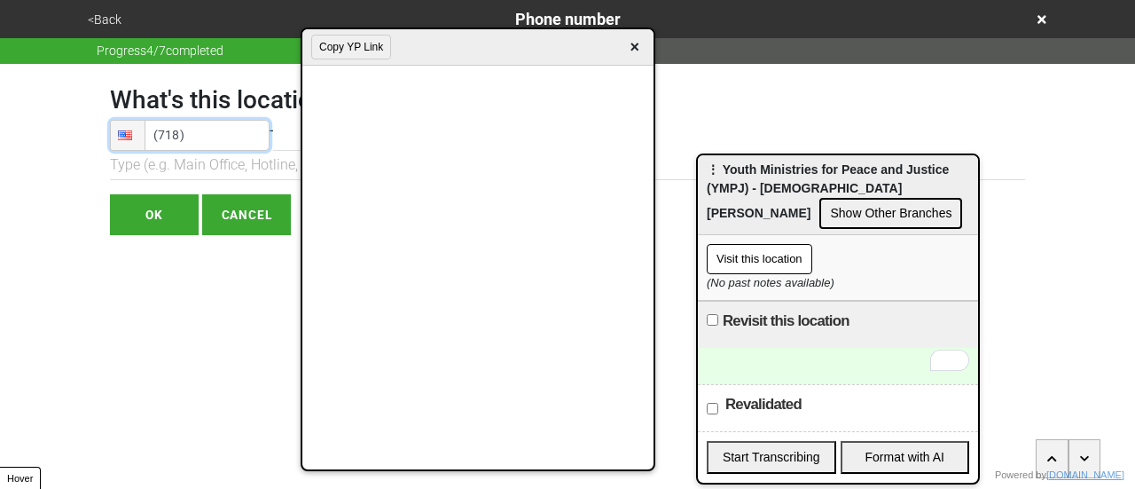
drag, startPoint x: 365, startPoint y: 38, endPoint x: 492, endPoint y: 47, distance: 127.1
click at [492, 48] on div "Copy YP Link ×" at bounding box center [477, 47] width 351 height 36
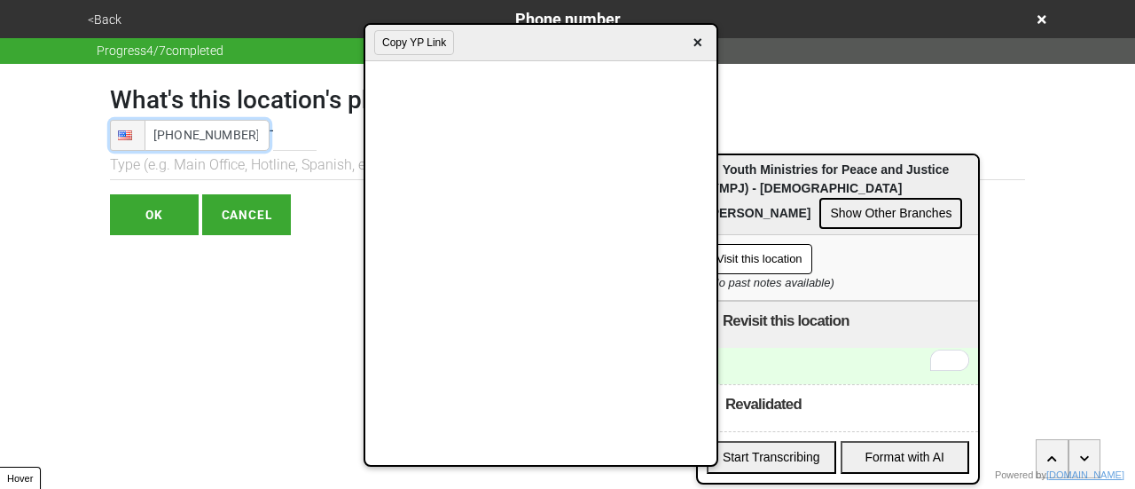
type input "[PHONE_NUMBER]"
click at [771, 370] on div "To enrich screen reader interactions, please activate Accessibility in Grammarl…" at bounding box center [838, 366] width 280 height 36
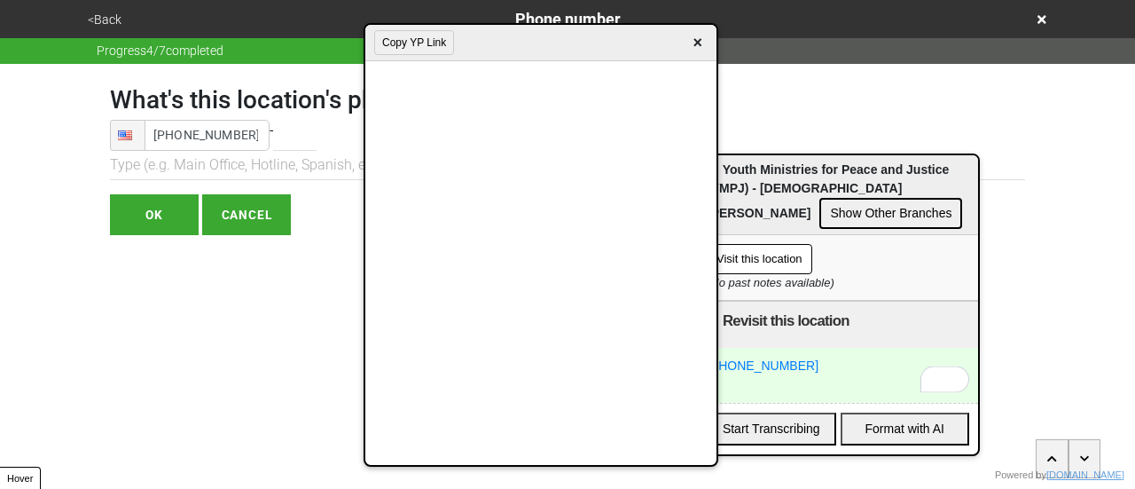
click at [829, 373] on div "[PHONE_NUMBER]" at bounding box center [838, 375] width 280 height 55
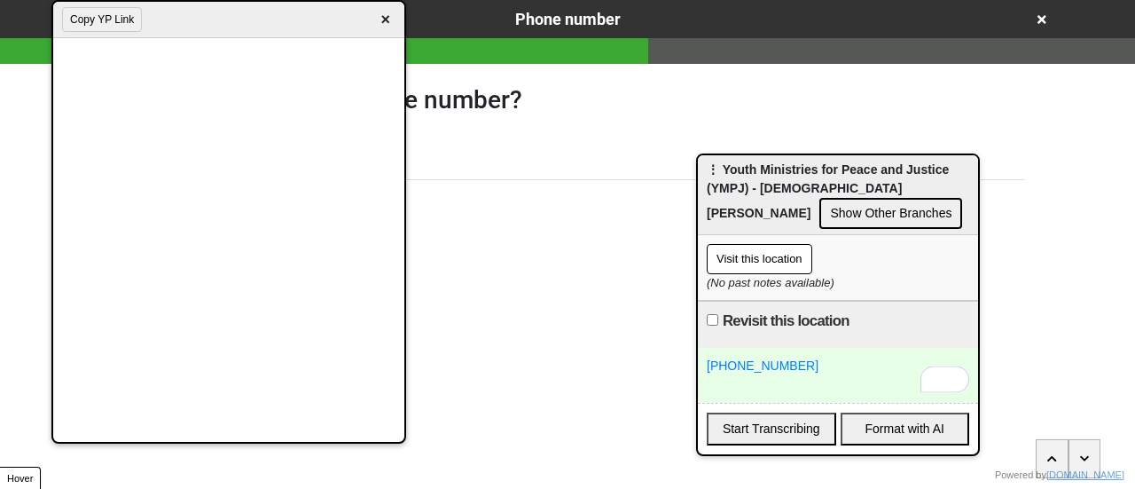
drag, startPoint x: 567, startPoint y: 51, endPoint x: 255, endPoint y: 10, distance: 314.8
click at [255, 10] on div "Copy YP Link ×" at bounding box center [228, 20] width 351 height 36
click at [752, 394] on div "[PHONE_NUMBER]" at bounding box center [838, 375] width 280 height 55
drag, startPoint x: 519, startPoint y: 118, endPoint x: 497, endPoint y: 119, distance: 21.3
click at [516, 116] on form "What's this location's phone number? Phone [PHONE_NUMBER] - OK CANCEL" at bounding box center [568, 149] width 942 height 171
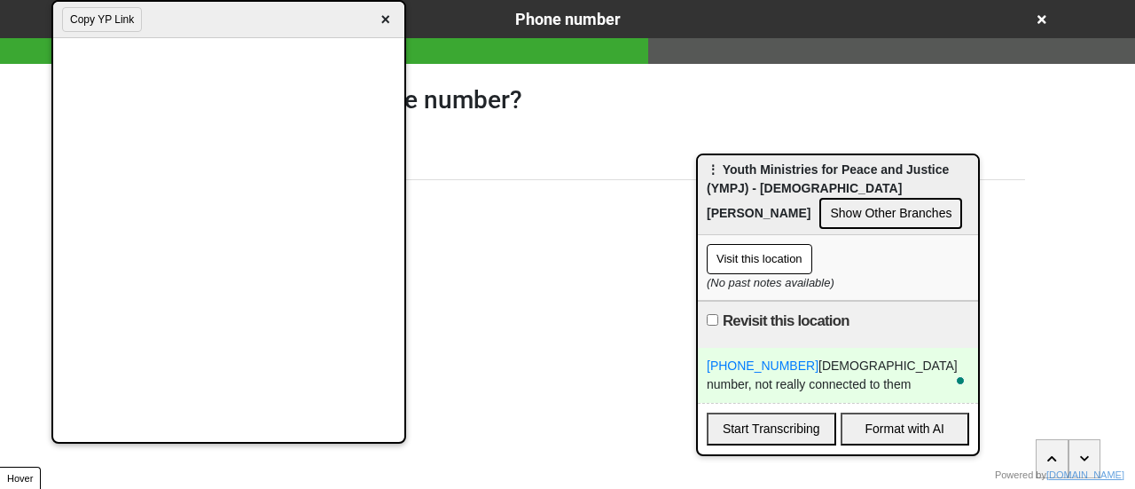
click at [385, 20] on span "×" at bounding box center [385, 20] width 20 height 24
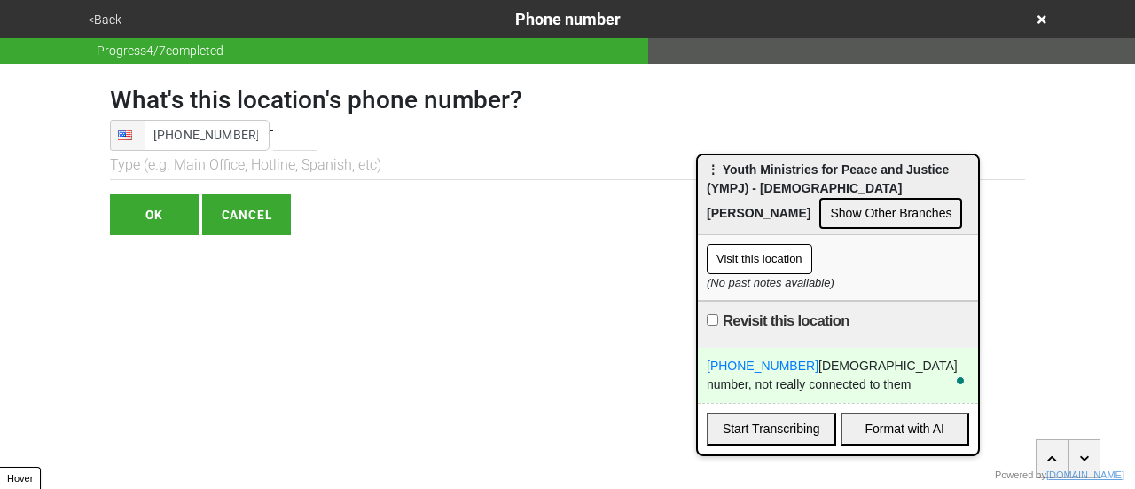
click at [159, 205] on input "OK" at bounding box center [154, 214] width 89 height 41
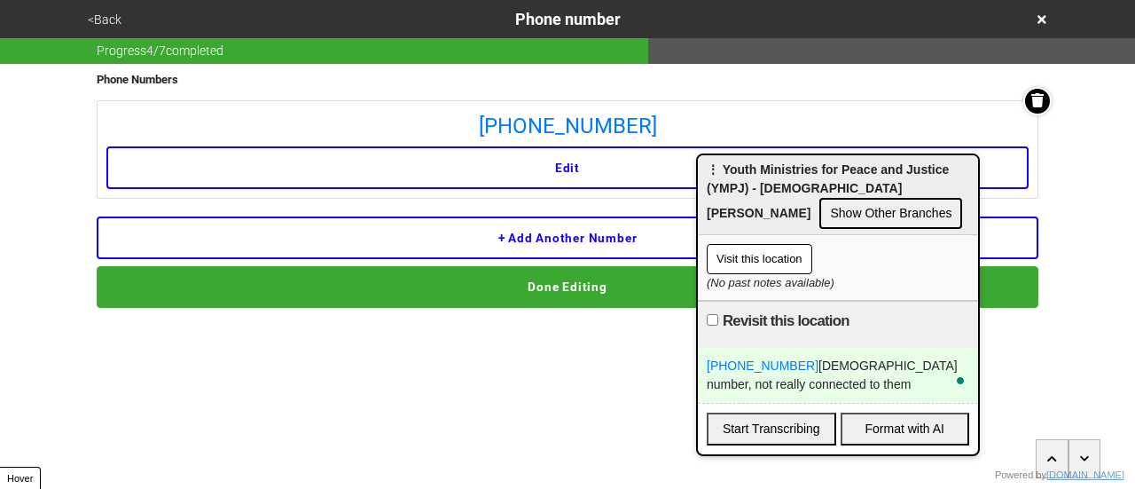
click at [536, 289] on button "Done Editing" at bounding box center [568, 286] width 942 height 41
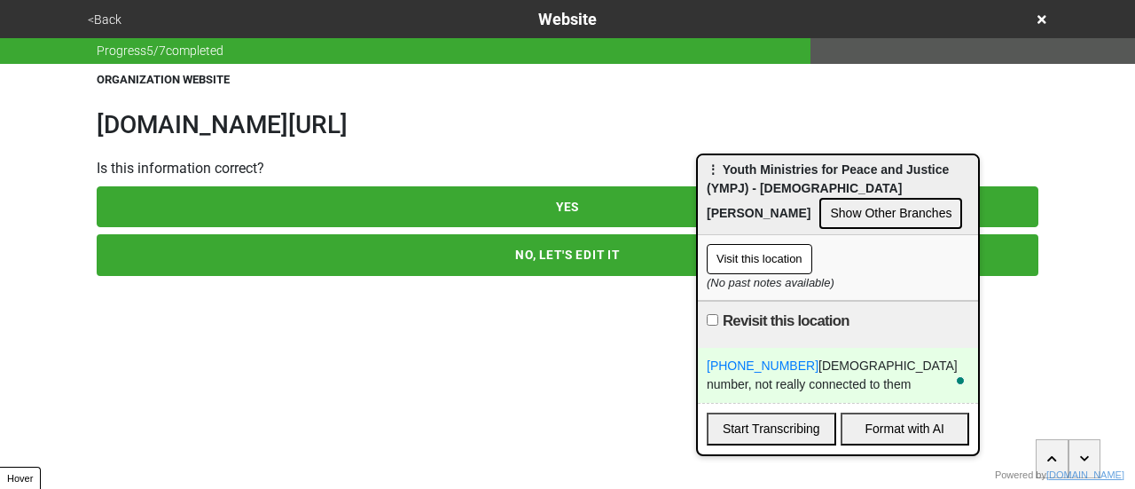
click at [103, 18] on button "<Back" at bounding box center [104, 20] width 44 height 20
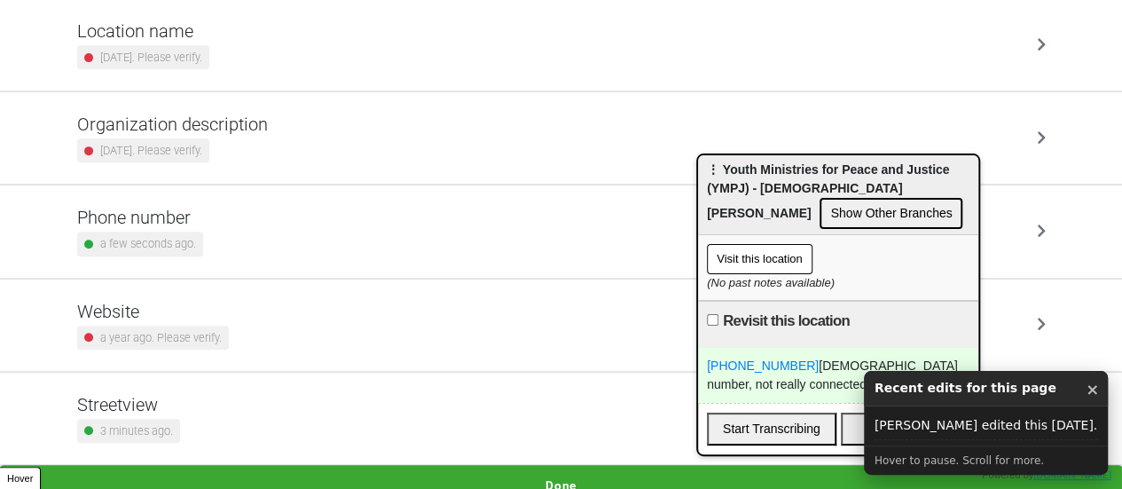
scroll to position [337, 0]
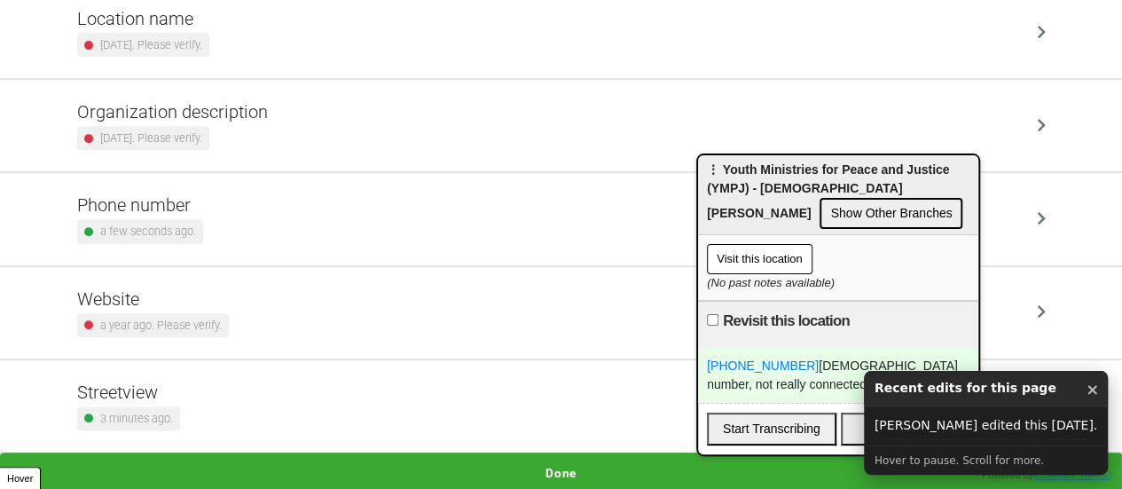
click at [253, 210] on div "Phone number a few seconds ago." at bounding box center [561, 218] width 968 height 49
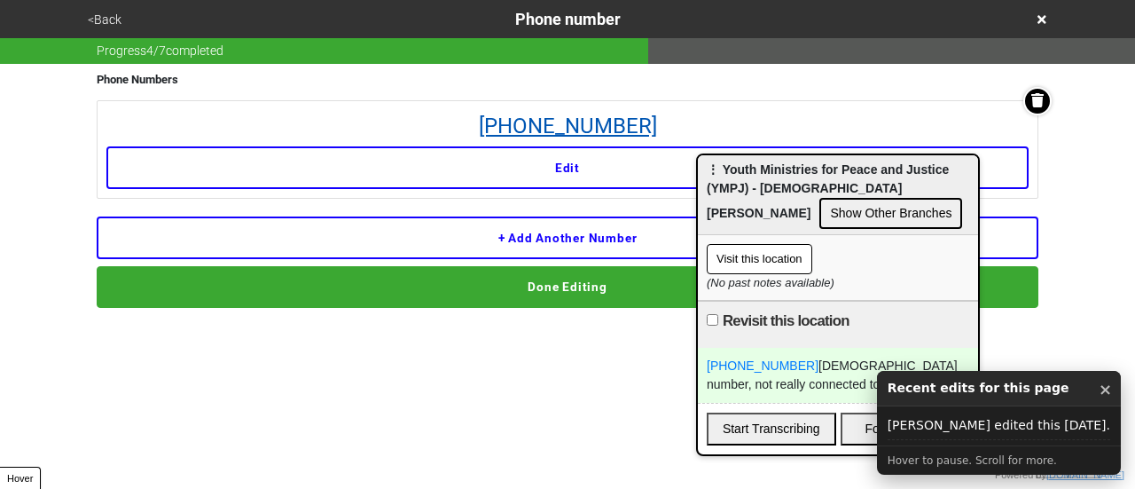
click at [536, 125] on link "[PHONE_NUMBER]" at bounding box center [567, 126] width 922 height 32
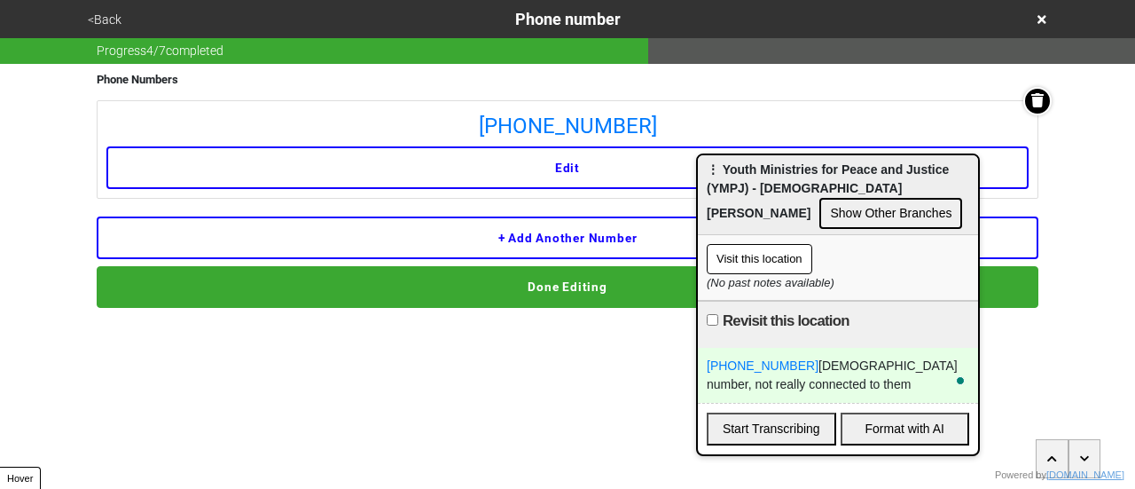
click at [1038, 16] on icon at bounding box center [1041, 19] width 9 height 9
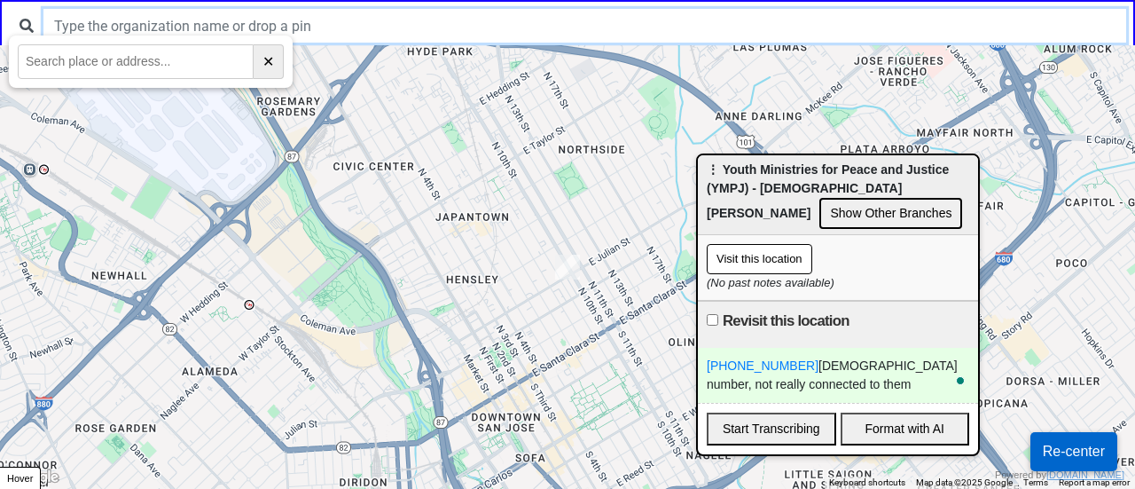
click at [292, 12] on input "text" at bounding box center [584, 26] width 1083 height 34
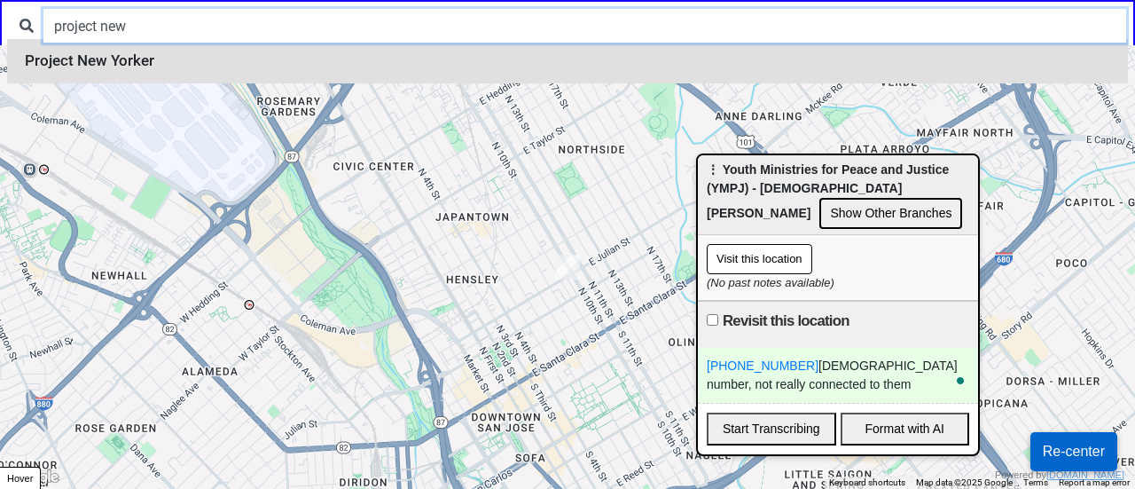
type input "project new"
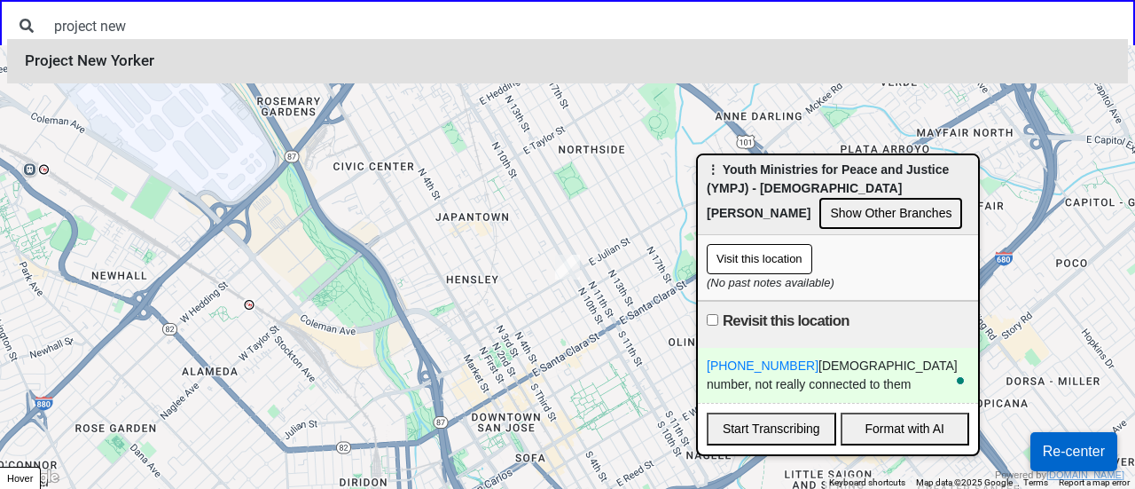
click at [231, 58] on li "Project New Yorker" at bounding box center [567, 61] width 1121 height 44
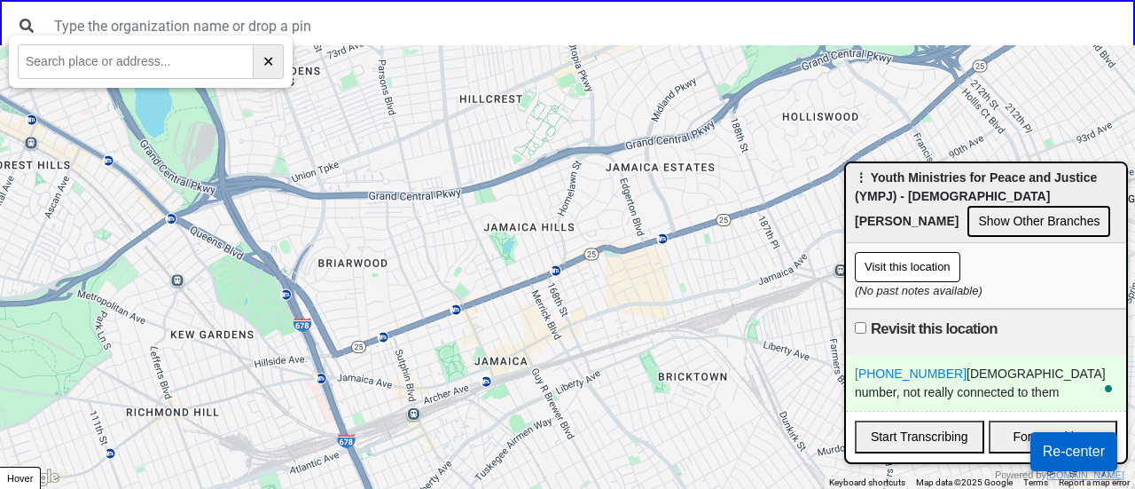
drag, startPoint x: 751, startPoint y: 184, endPoint x: 998, endPoint y: 185, distance: 247.4
click at [1029, 192] on span "⋮ Youth Ministries for Peace and Justice (YMPJ) - [DEMOGRAPHIC_DATA][PERSON_NAM…" at bounding box center [976, 199] width 242 height 58
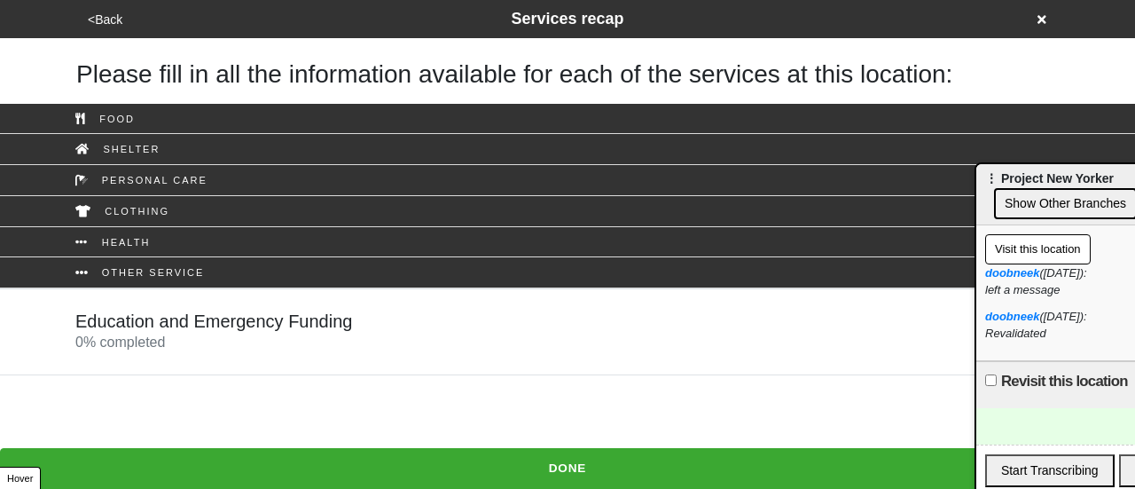
click at [59, 331] on link "Education and Emergency Funding 0 % completed" at bounding box center [567, 331] width 1135 height 87
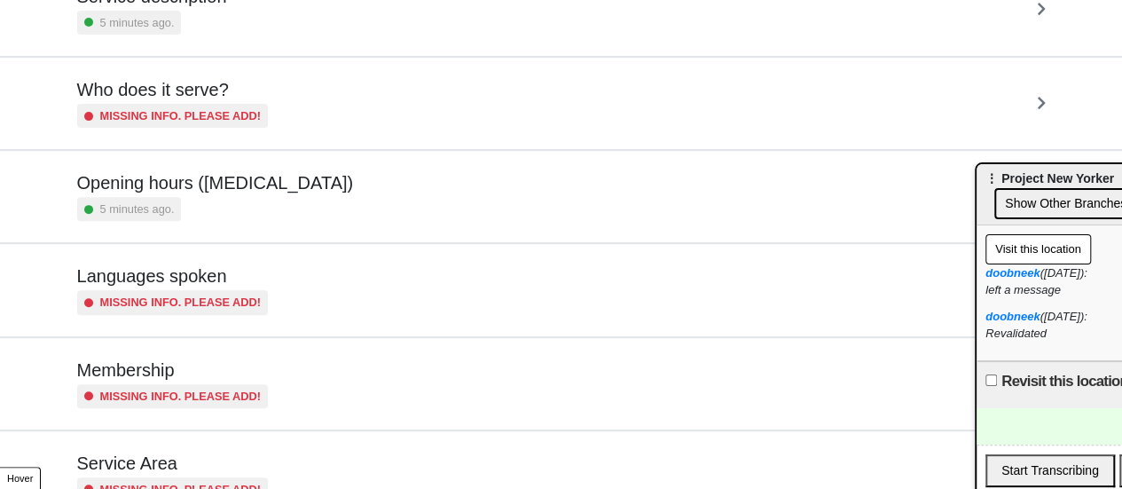
scroll to position [163, 0]
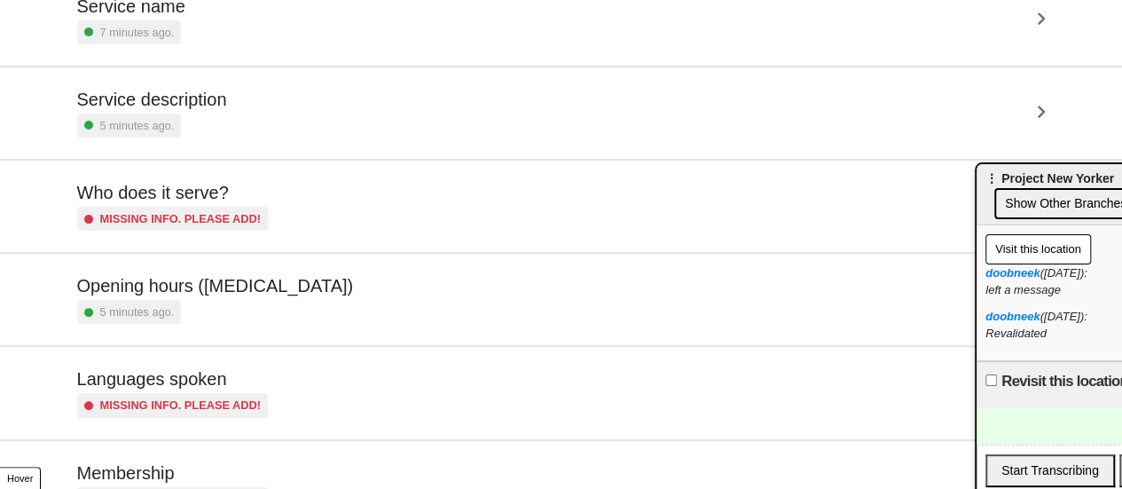
click at [189, 122] on div "5 minutes ago." at bounding box center [152, 125] width 150 height 24
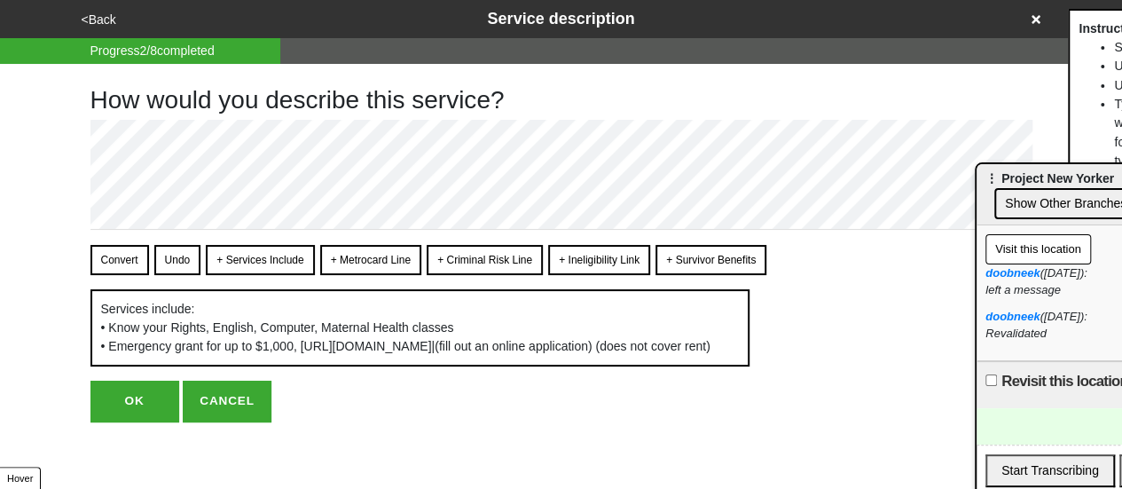
click at [129, 265] on button "Convert" at bounding box center [119, 260] width 59 height 30
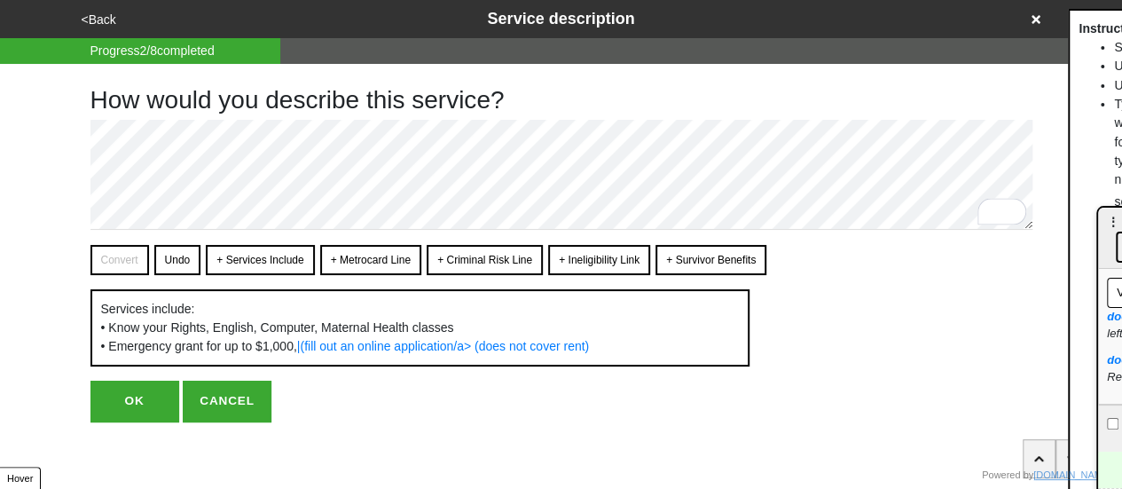
drag, startPoint x: 1013, startPoint y: 177, endPoint x: 1134, endPoint y: 228, distance: 131.6
click at [1122, 228] on html "<Back Service description Progress 2 / 8 completed How would you describe this …" at bounding box center [561, 246] width 1122 height 493
click at [128, 420] on button "OK" at bounding box center [134, 400] width 89 height 41
type textarea "x"
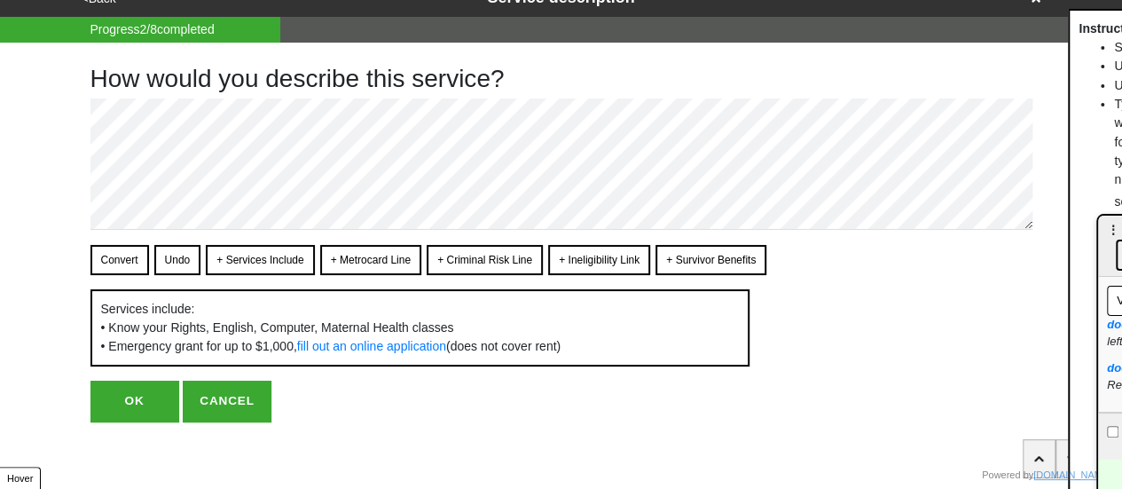
scroll to position [42, 0]
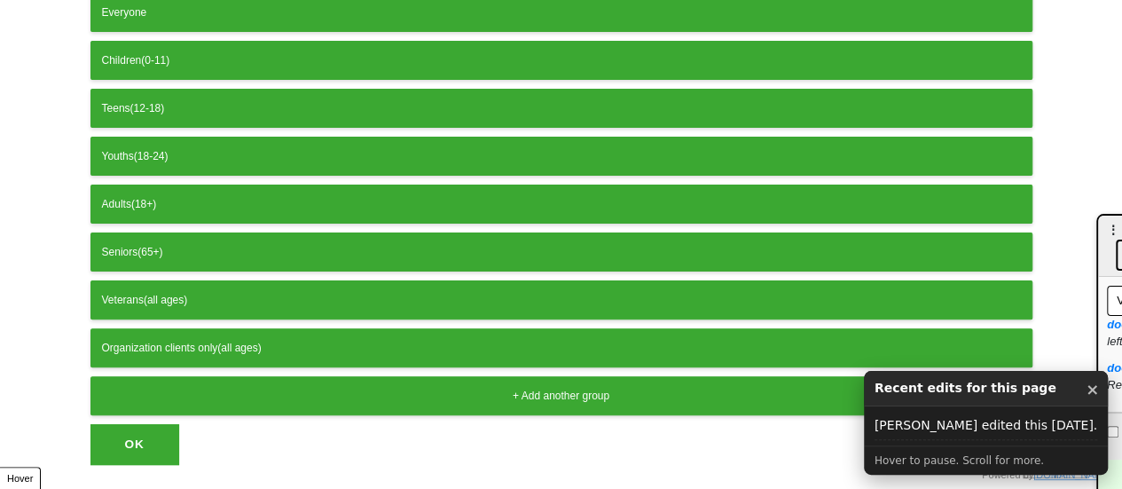
scroll to position [177, 0]
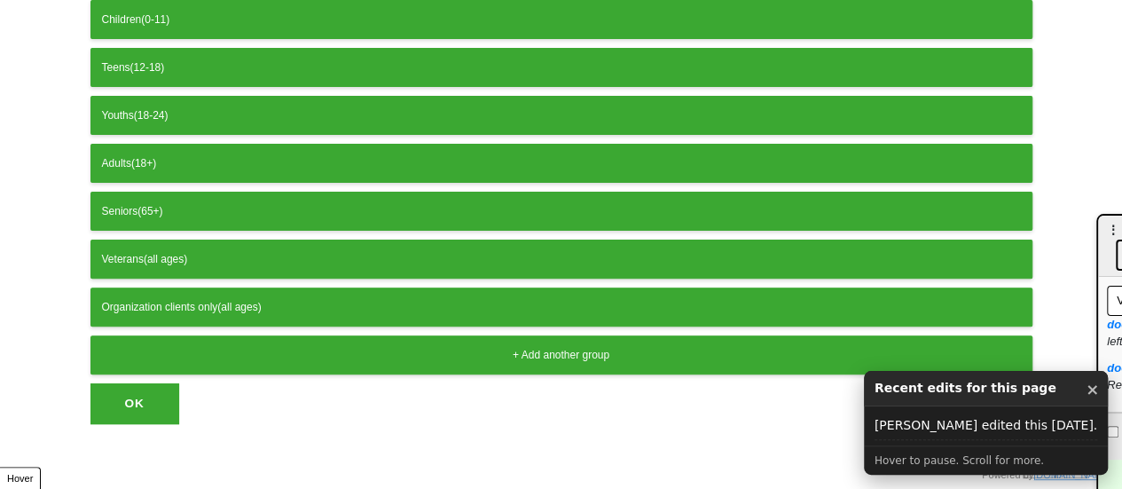
click at [129, 405] on button "OK" at bounding box center [134, 403] width 89 height 41
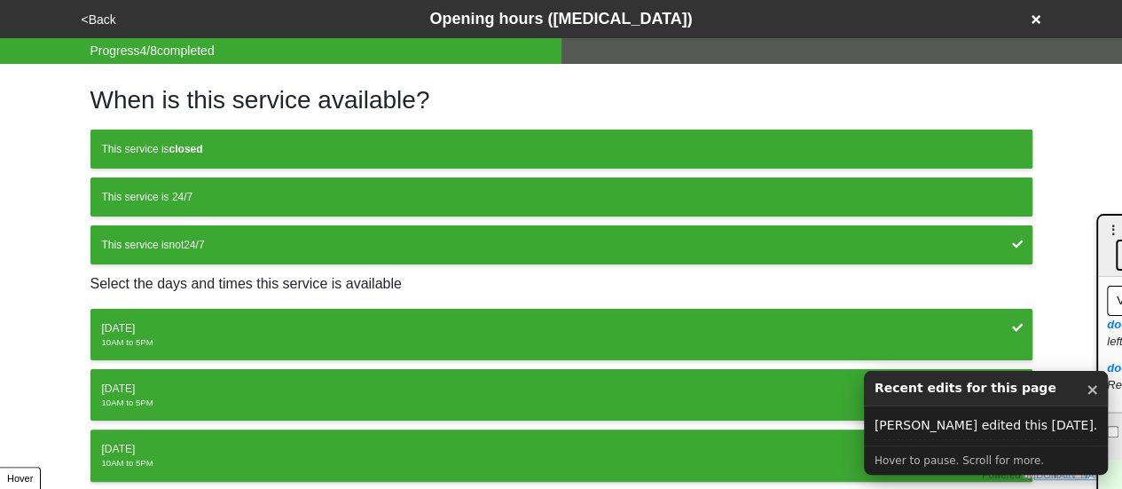
click at [98, 24] on button "<Back" at bounding box center [98, 20] width 45 height 20
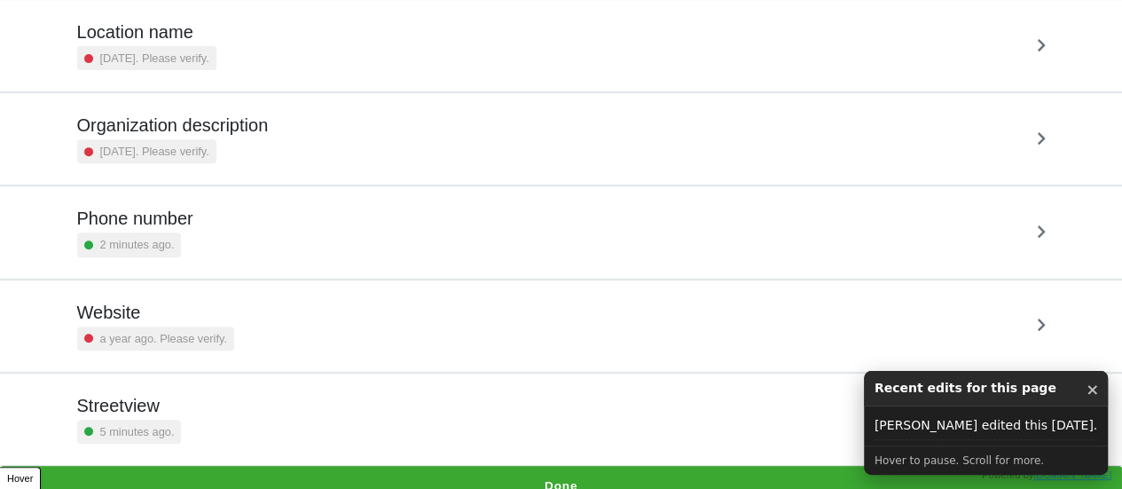
scroll to position [337, 0]
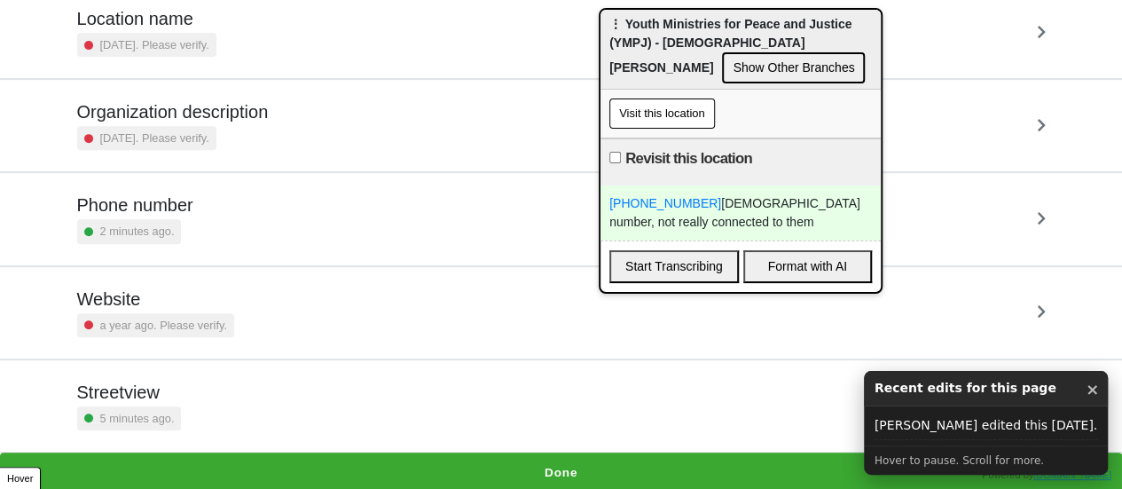
drag, startPoint x: 1103, startPoint y: 233, endPoint x: 611, endPoint y: 31, distance: 532.0
click at [611, 31] on div "⋮ Youth Ministries for Peace and Justice (YMPJ) - St. Joan of Arc Church Show O…" at bounding box center [740, 50] width 280 height 80
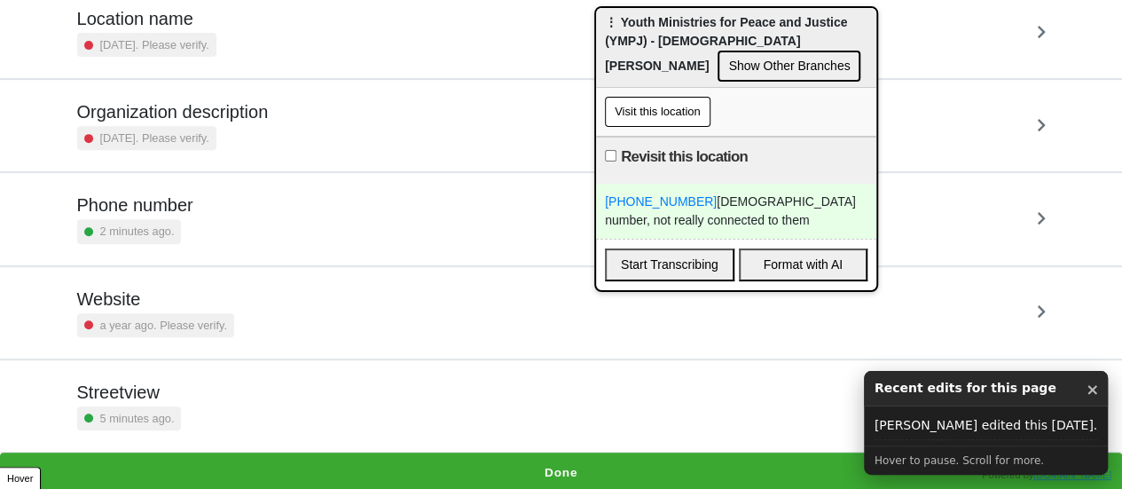
click at [727, 225] on div "(718) 842-2233 church number, not really connected to them" at bounding box center [736, 211] width 280 height 55
